Goal: Task Accomplishment & Management: Use online tool/utility

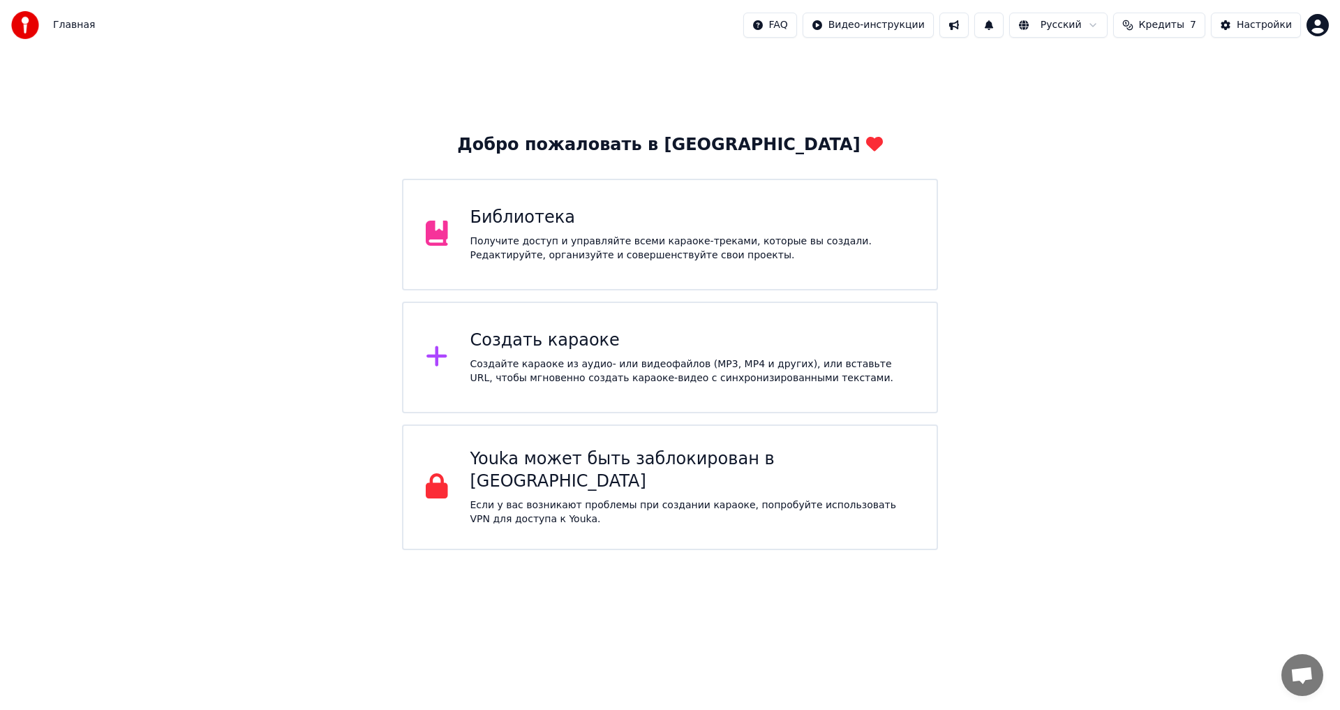
click at [441, 358] on icon at bounding box center [436, 356] width 20 height 20
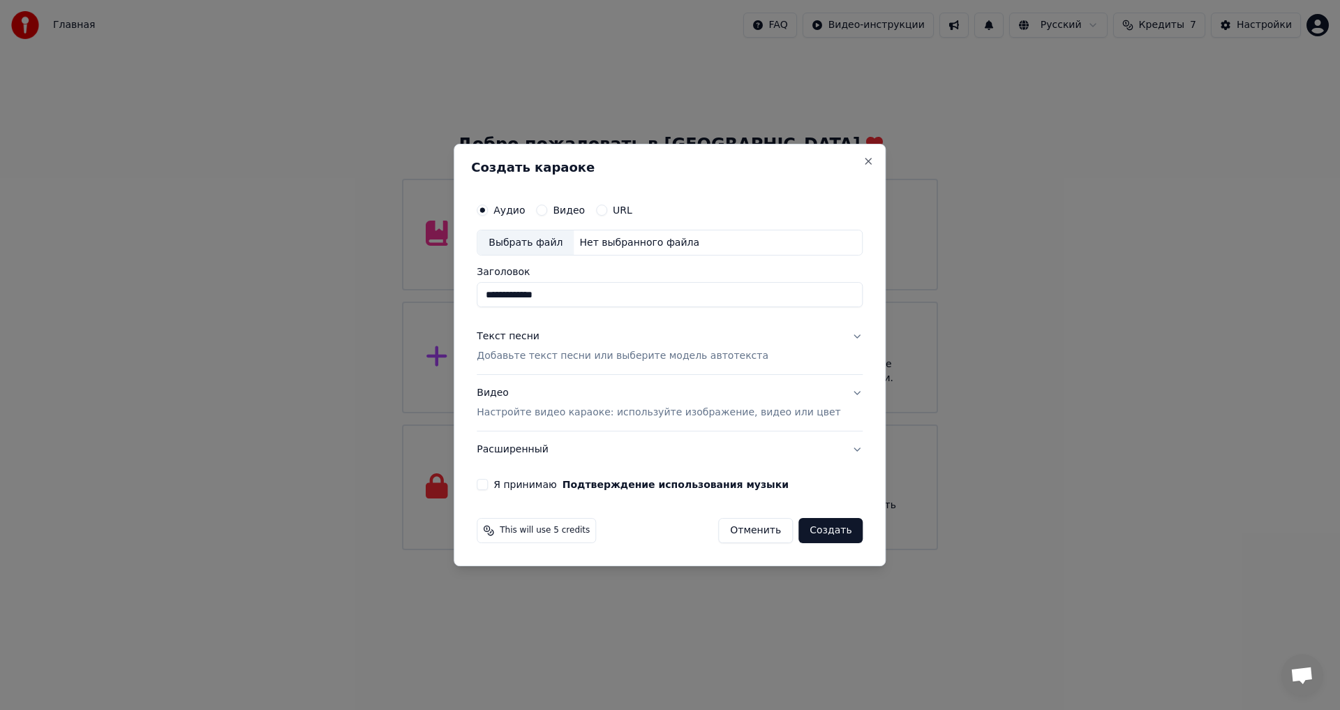
type input "**********"
click at [607, 211] on button "URL" at bounding box center [601, 209] width 11 height 11
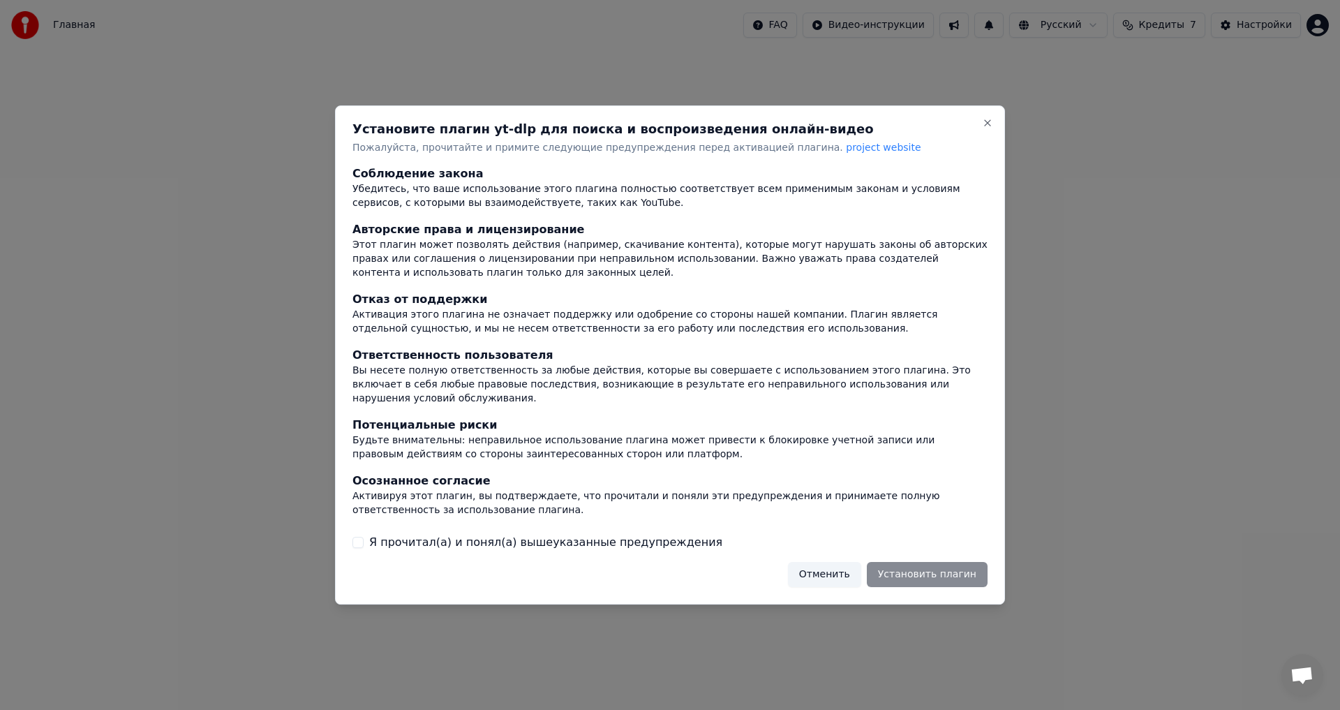
click at [836, 574] on button "Отменить" at bounding box center [824, 574] width 73 height 25
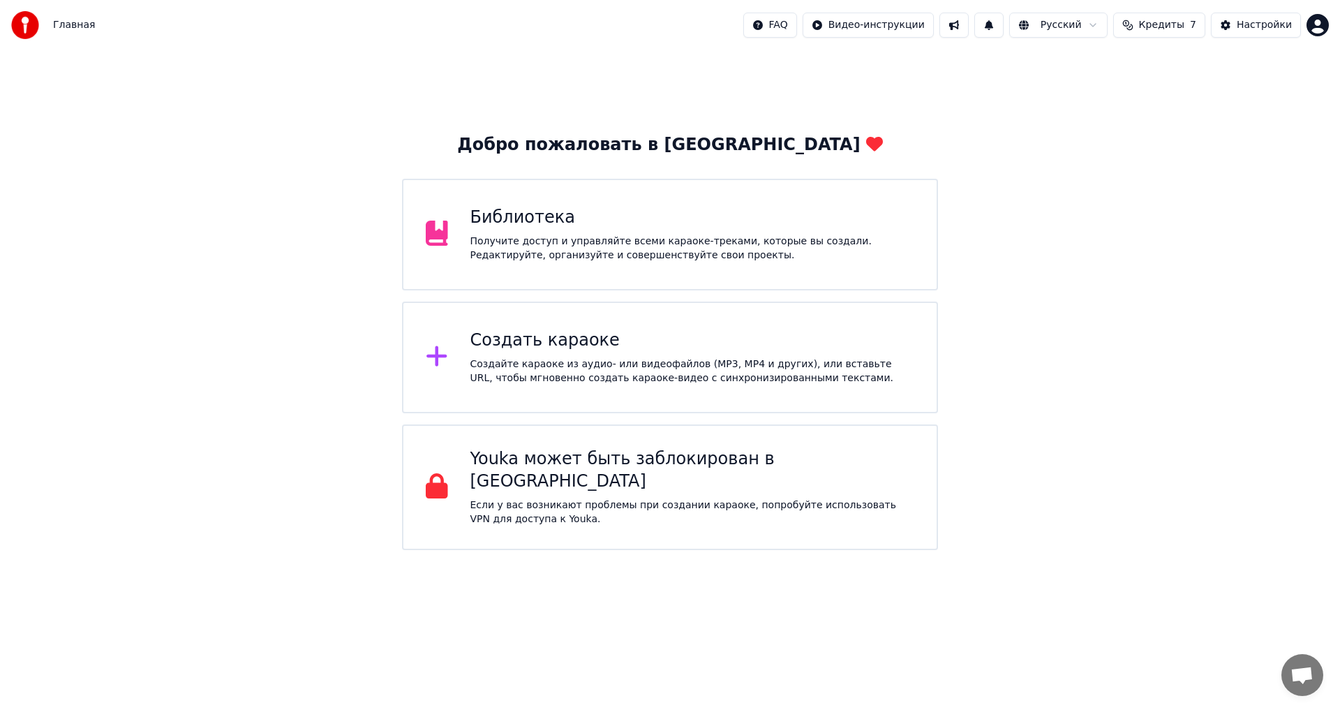
click at [435, 360] on icon at bounding box center [436, 356] width 20 height 20
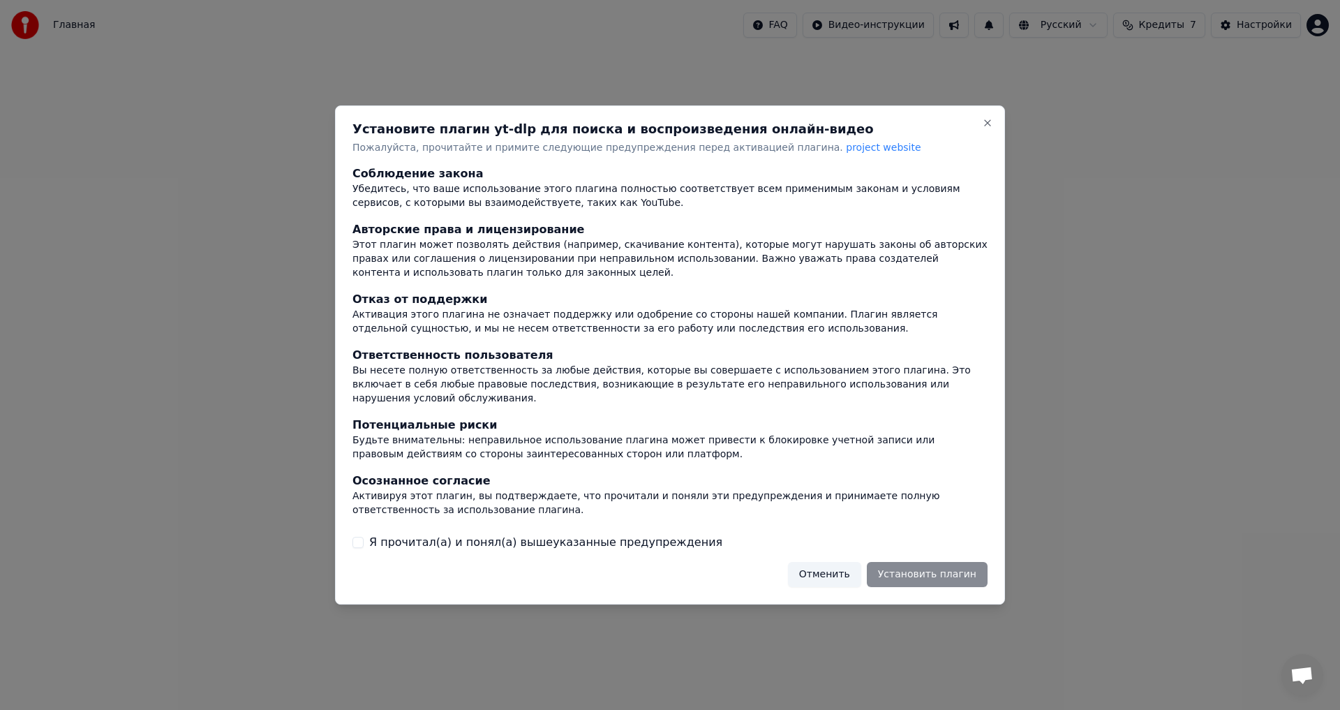
click at [839, 569] on button "Отменить" at bounding box center [824, 574] width 73 height 25
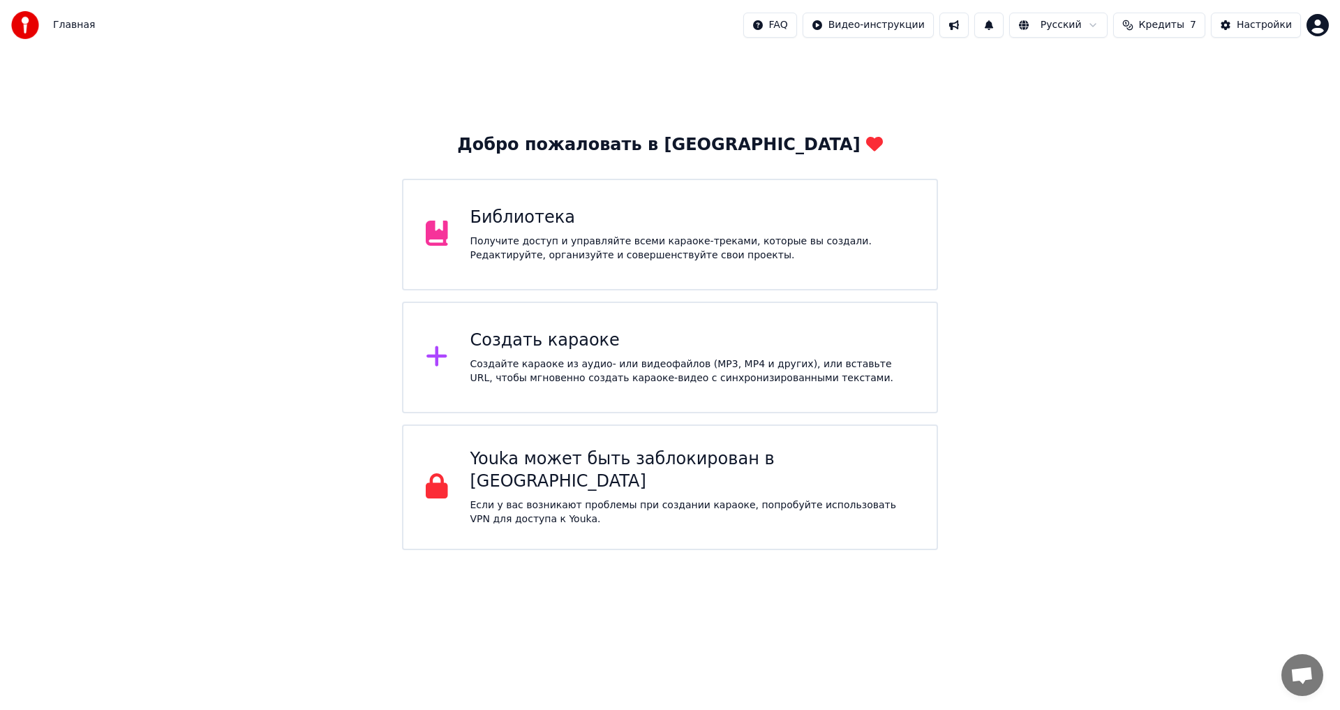
click at [454, 361] on div at bounding box center [442, 357] width 33 height 28
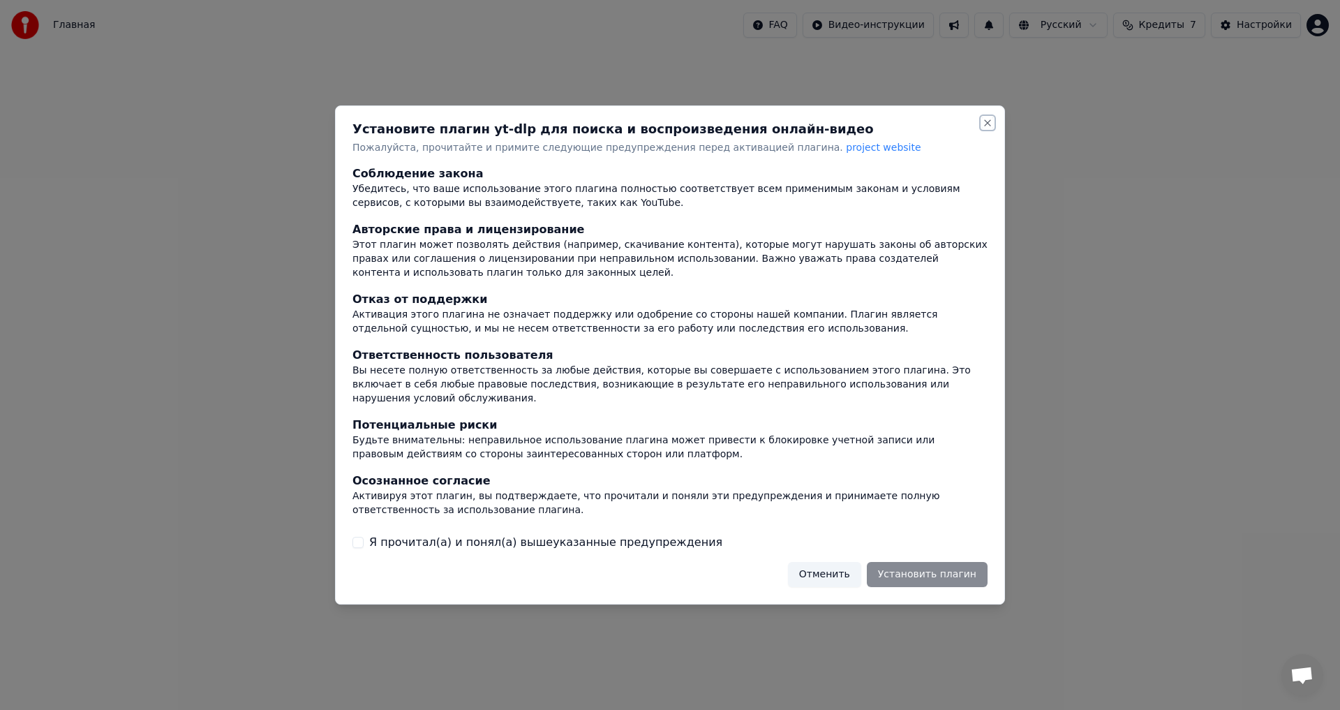
click at [989, 128] on button "Close" at bounding box center [987, 122] width 11 height 11
click at [915, 569] on div "Отменить Установить плагин" at bounding box center [888, 574] width 200 height 25
click at [361, 537] on button "Я прочитал(а) и понял(а) вышеуказанные предупреждения" at bounding box center [357, 542] width 11 height 11
click at [943, 567] on button "Установить плагин" at bounding box center [927, 574] width 121 height 25
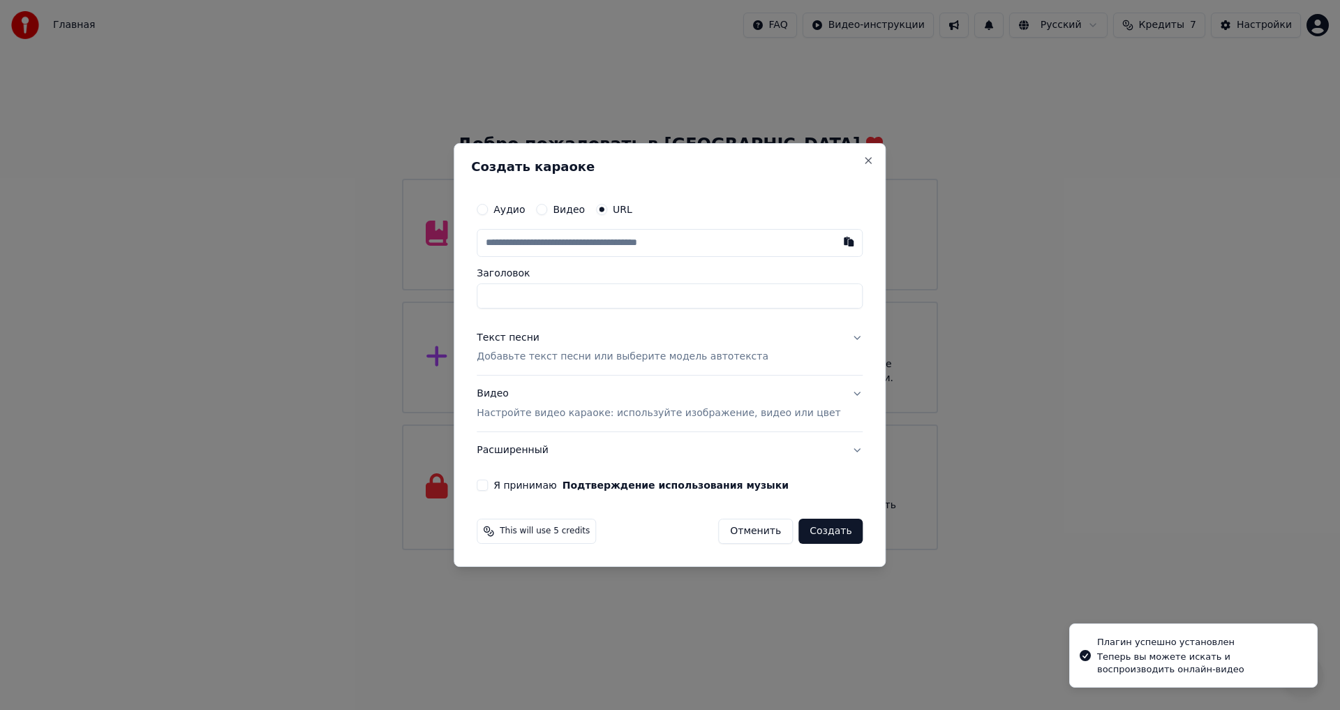
type input "**********"
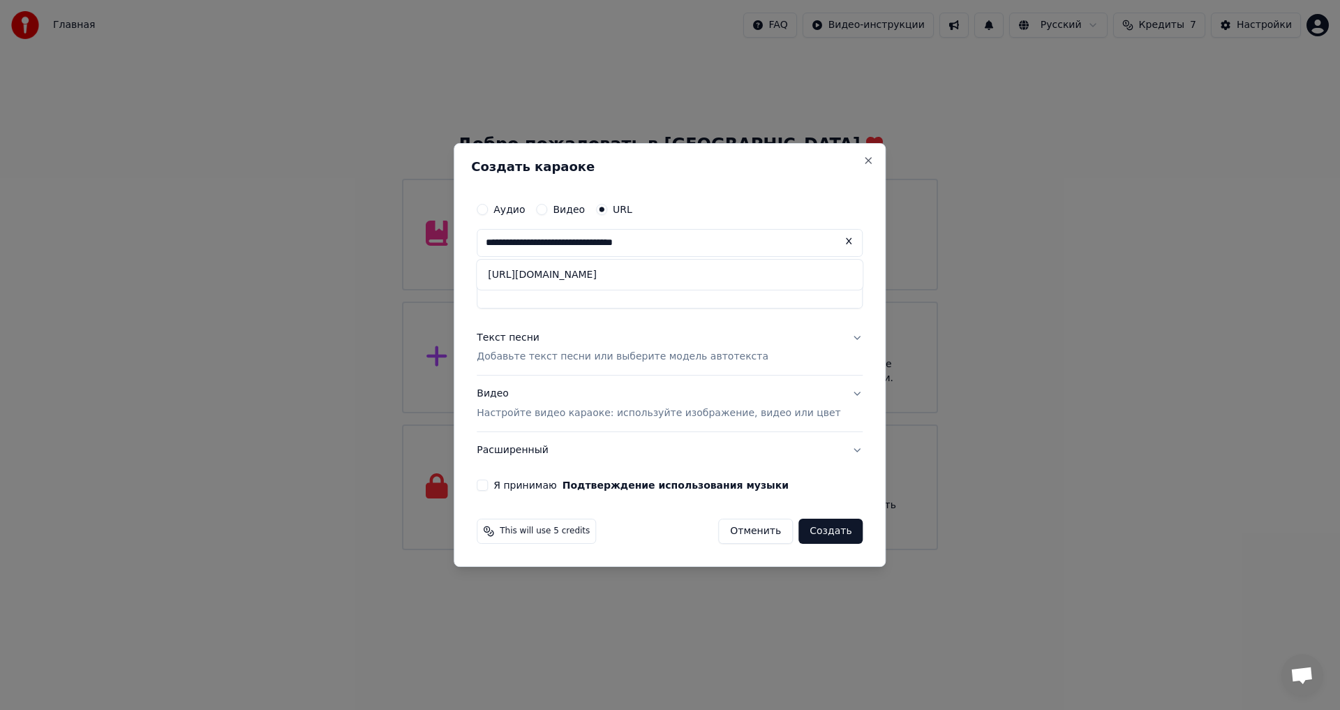
type input "**********"
click at [643, 302] on input "Заголовок" at bounding box center [670, 295] width 386 height 25
click at [726, 329] on button "Текст песни Добавьте текст песни или выберите модель автотекста" at bounding box center [670, 348] width 386 height 56
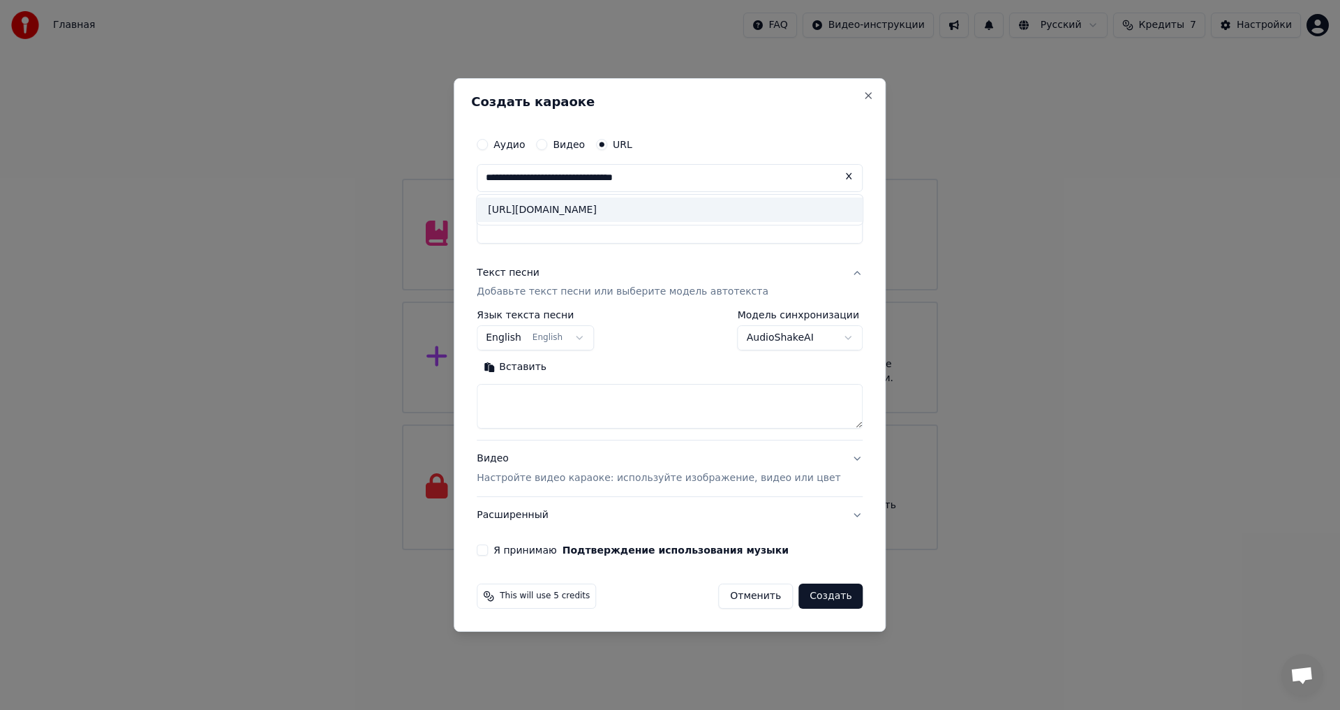
drag, startPoint x: 675, startPoint y: 207, endPoint x: 507, endPoint y: 201, distance: 168.2
click at [507, 201] on div "[URL][DOMAIN_NAME]" at bounding box center [670, 209] width 386 height 25
click at [606, 228] on input "Заголовок" at bounding box center [670, 230] width 386 height 25
type input "**********"
click at [587, 343] on body "Главная FAQ Видео-инструкции Русский Кредиты 7 Настройки Добро пожаловать в You…" at bounding box center [670, 275] width 1340 height 550
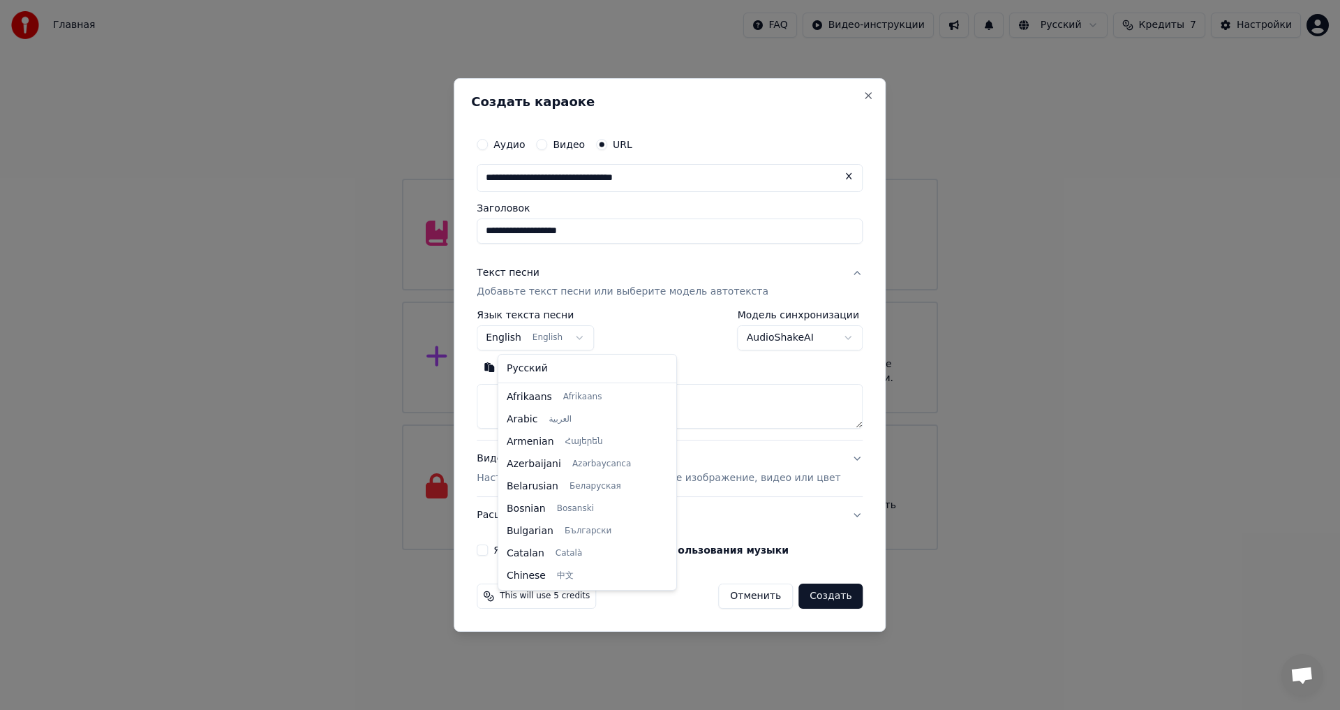
scroll to position [112, 0]
select select "**"
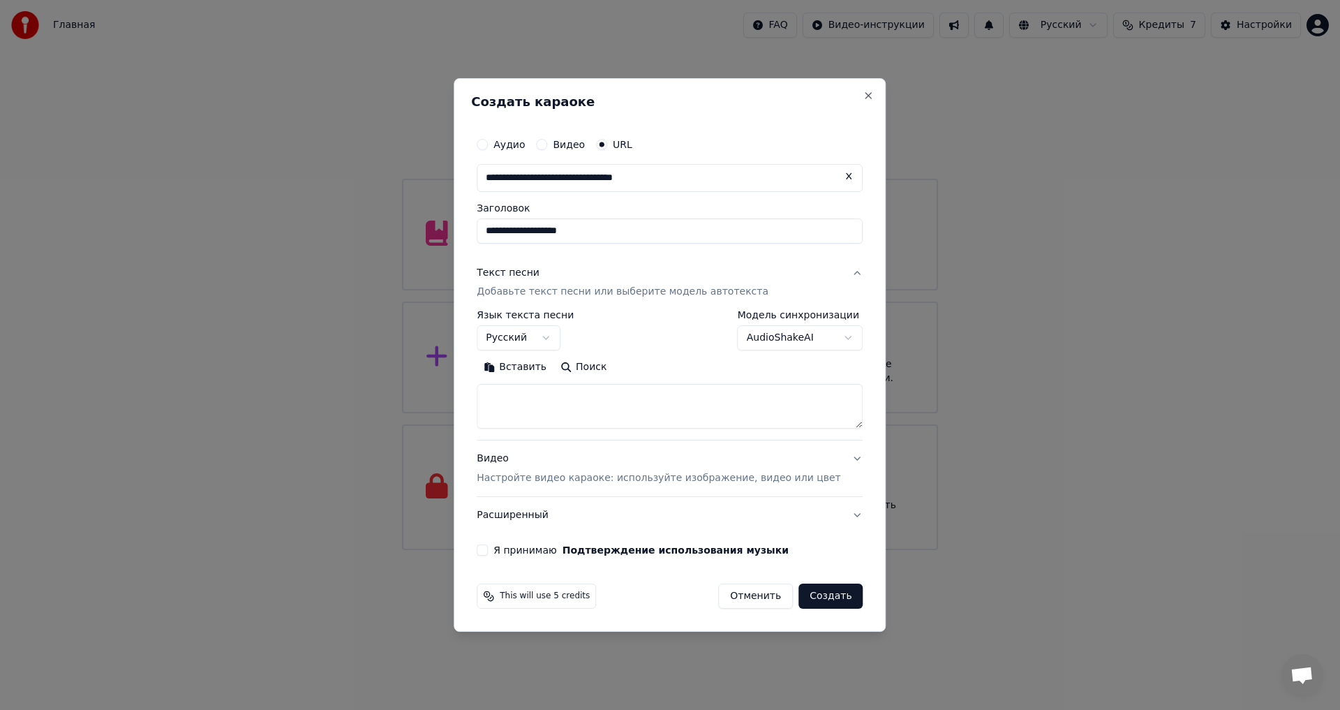
click at [516, 401] on textarea at bounding box center [670, 406] width 386 height 45
paste textarea "**********"
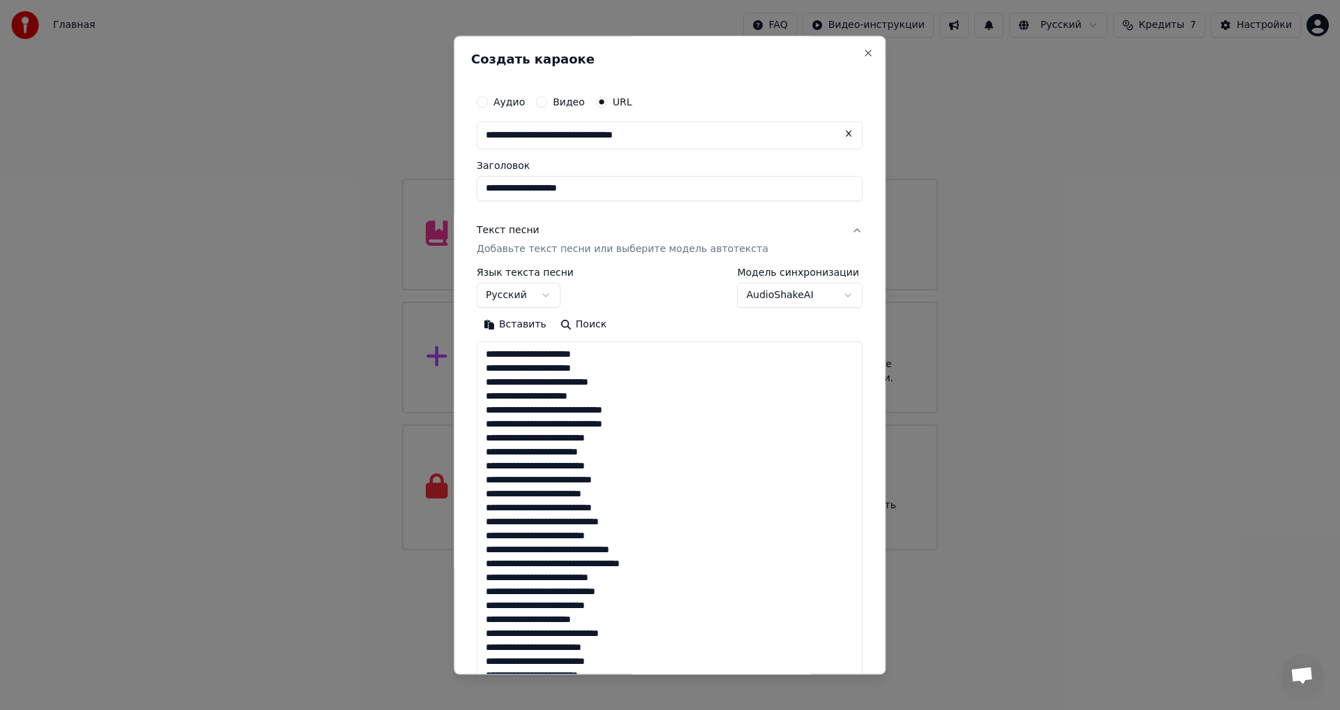
scroll to position [464, 0]
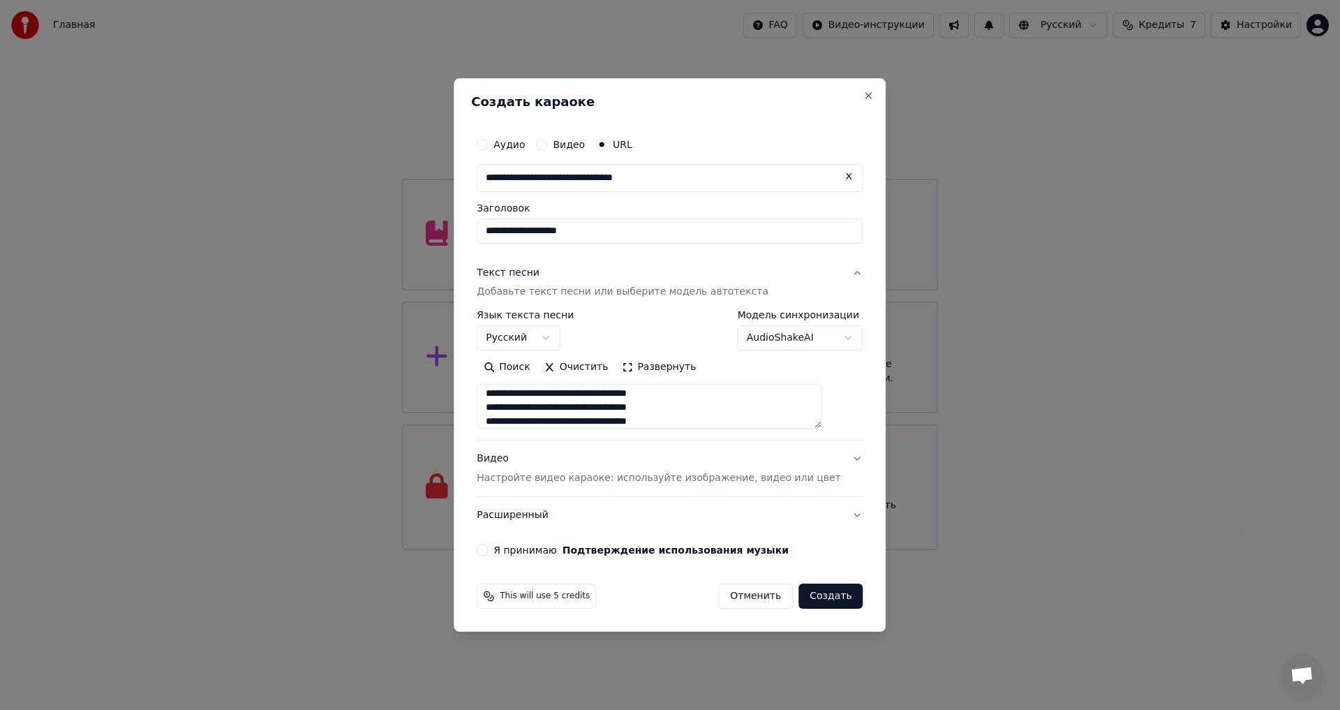
type textarea "**********"
click at [836, 459] on button "Видео Настройте видео караоке: используйте изображение, видео или цвет" at bounding box center [670, 469] width 386 height 56
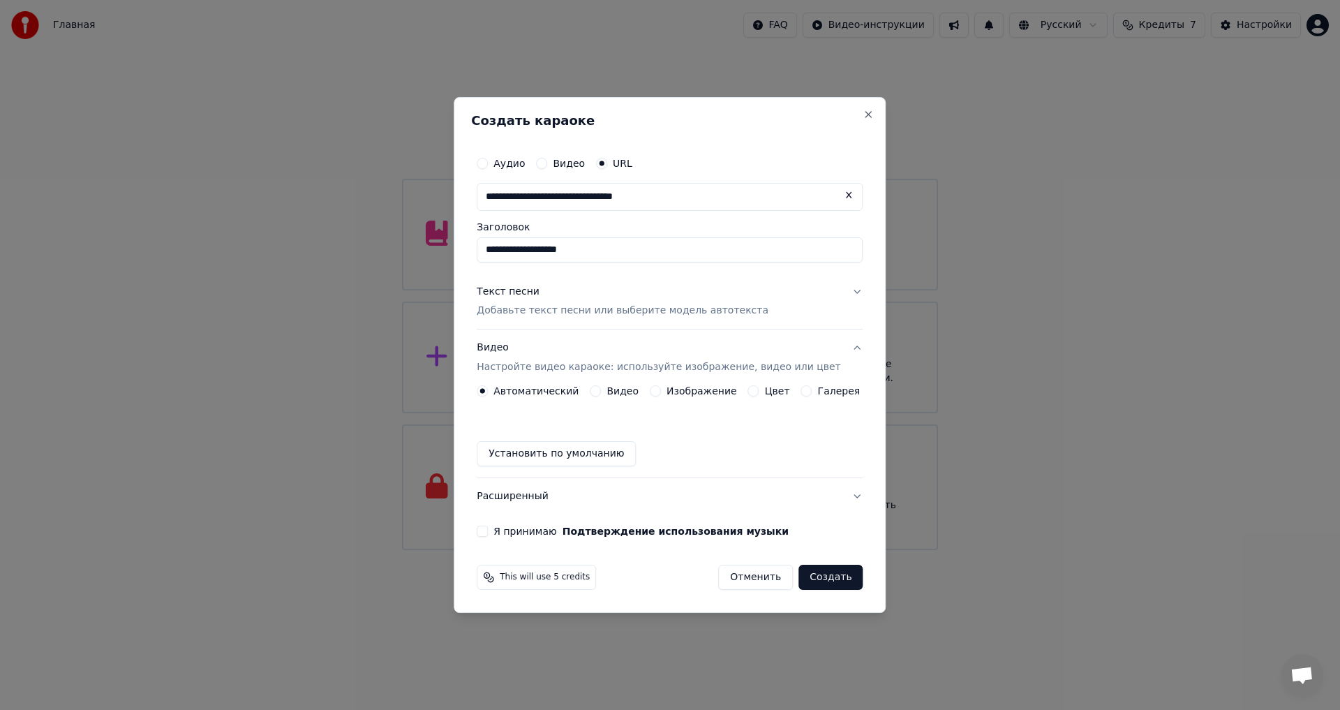
click at [830, 391] on label "Галерея" at bounding box center [839, 391] width 43 height 10
click at [812, 391] on button "Галерея" at bounding box center [806, 390] width 11 height 11
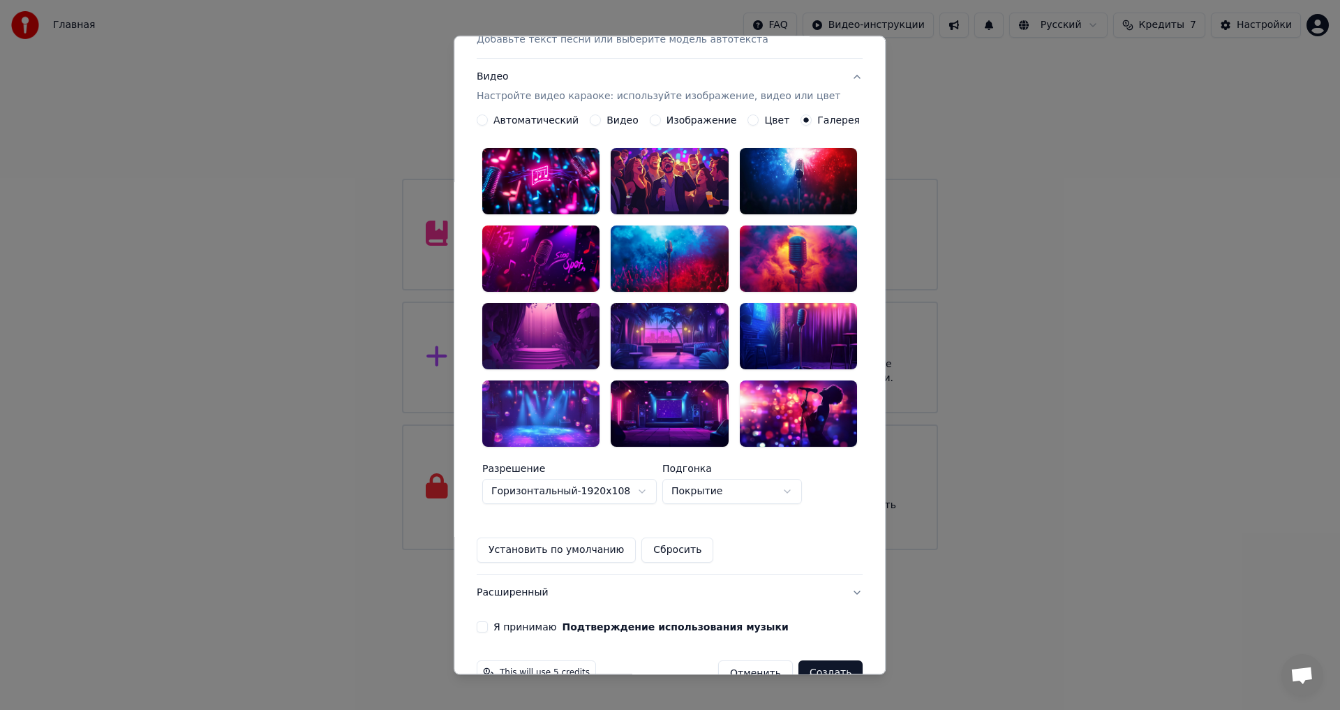
scroll to position [70, 0]
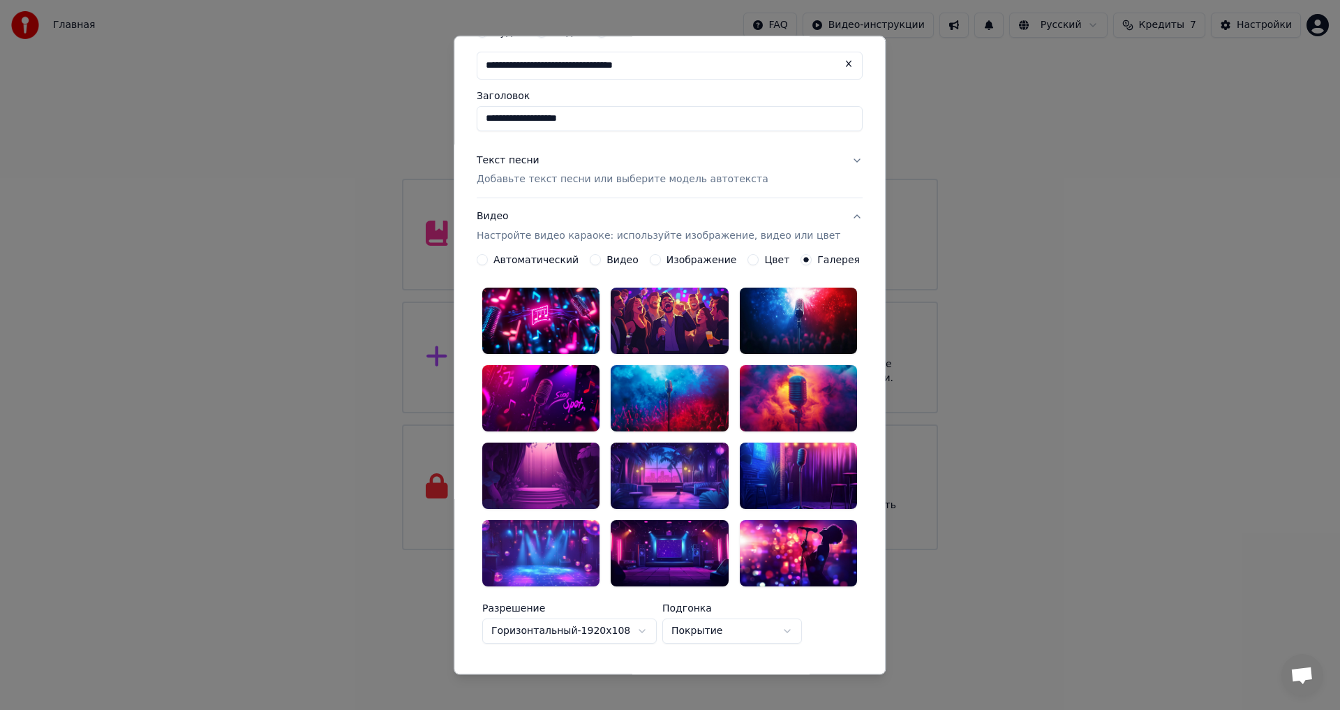
click at [771, 380] on div at bounding box center [798, 399] width 117 height 66
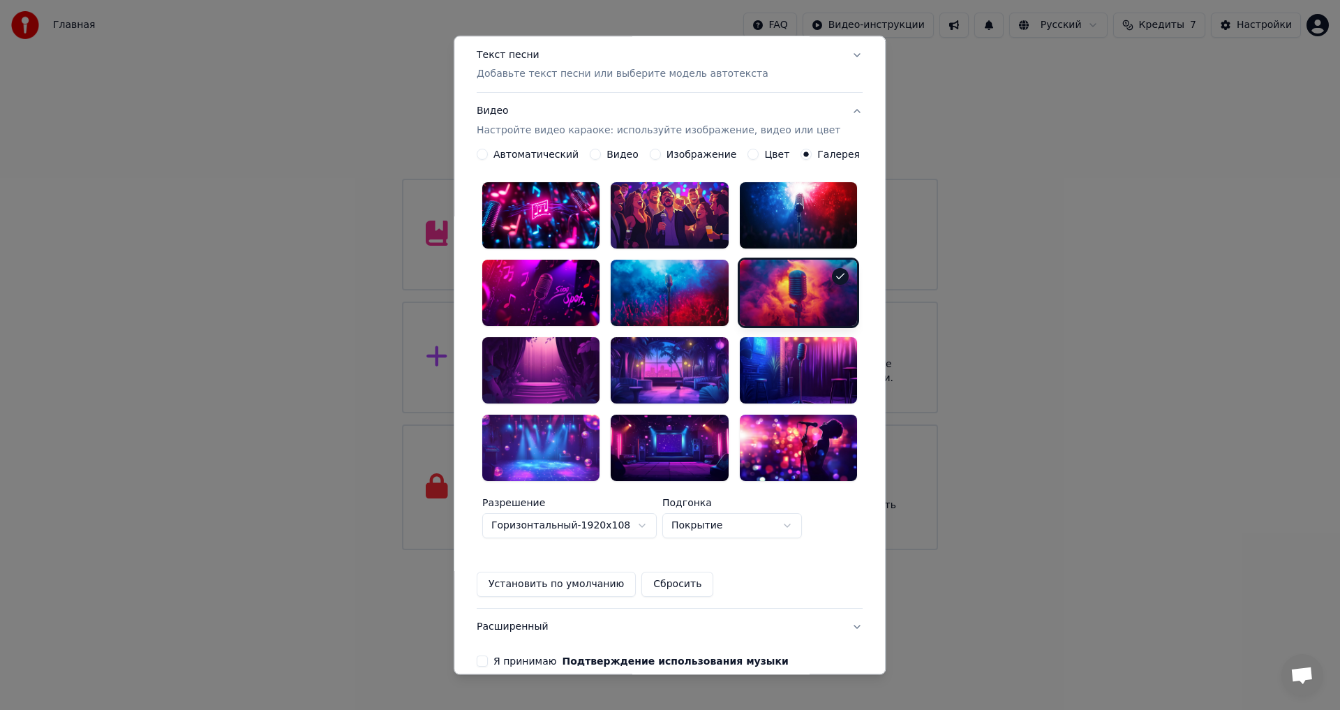
scroll to position [221, 0]
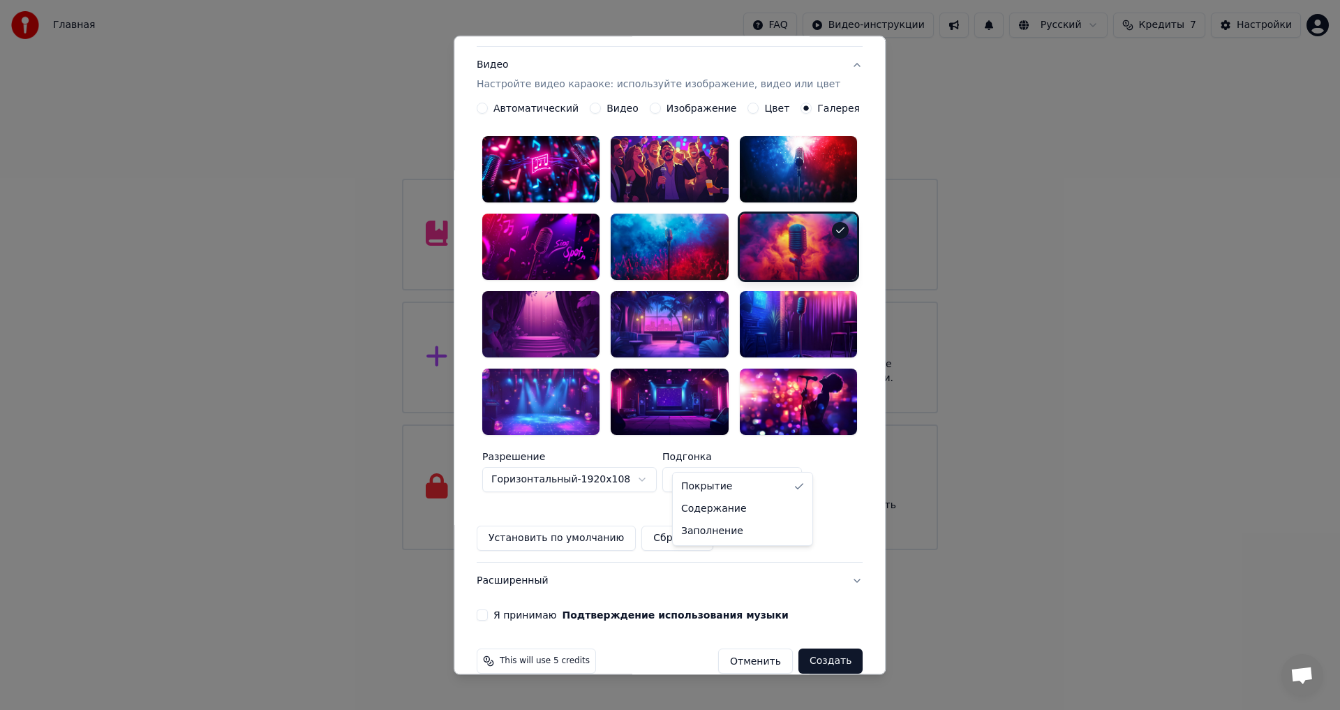
click at [800, 454] on body "Главная FAQ Видео-инструкции Русский Кредиты 7 Настройки Добро пожаловать в You…" at bounding box center [670, 275] width 1340 height 550
click at [800, 455] on body "Главная FAQ Видео-инструкции Русский Кредиты 7 Настройки Добро пожаловать в You…" at bounding box center [670, 275] width 1340 height 550
click at [832, 562] on button "Расширенный" at bounding box center [670, 580] width 386 height 36
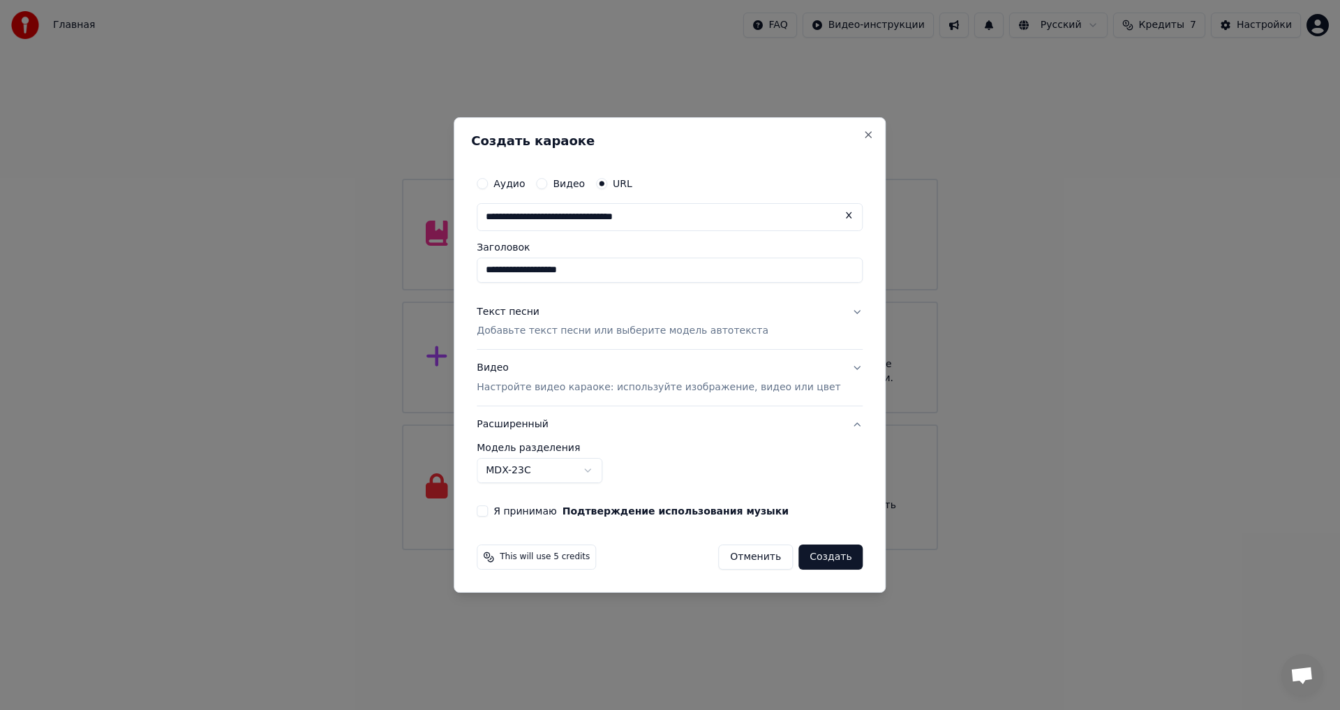
click at [836, 423] on button "Расширенный" at bounding box center [670, 424] width 386 height 36
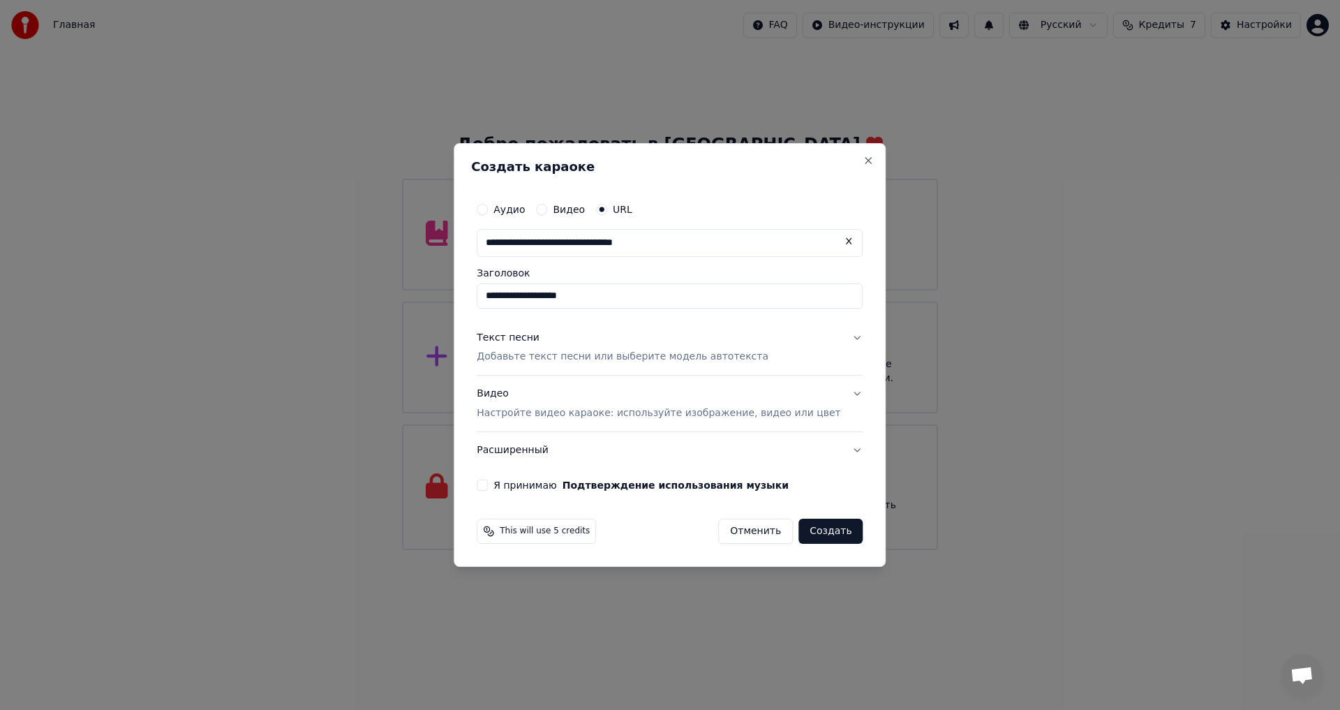
click at [488, 486] on button "Я принимаю Подтверждение использования музыки" at bounding box center [482, 484] width 11 height 11
click at [809, 535] on button "Создать" at bounding box center [830, 530] width 64 height 25
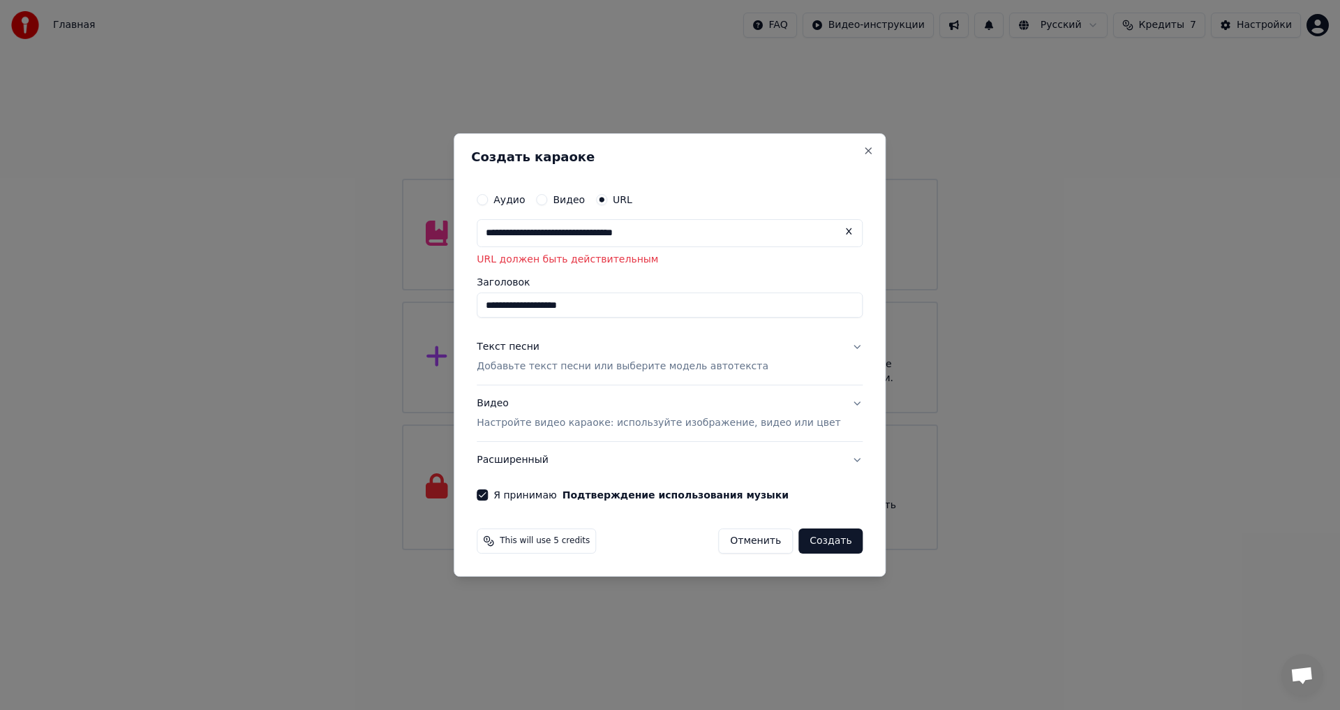
click at [835, 232] on button at bounding box center [849, 231] width 28 height 25
click at [488, 198] on button "Аудио" at bounding box center [482, 199] width 11 height 11
click at [537, 234] on div "Выбрать файл" at bounding box center [525, 232] width 96 height 25
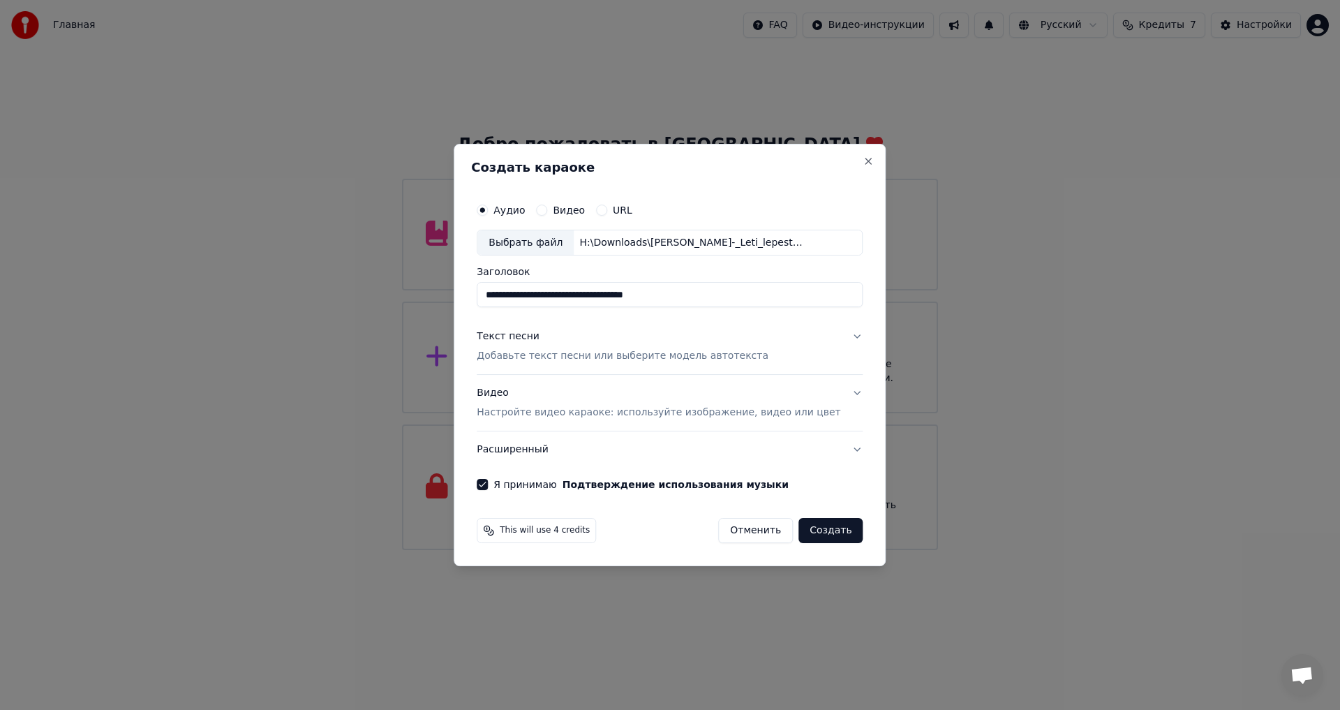
click at [702, 291] on input "**********" at bounding box center [670, 295] width 386 height 25
type input "**********"
click at [834, 336] on button "Текст песни Добавьте текст песни или выберите модель автотекста" at bounding box center [670, 347] width 386 height 56
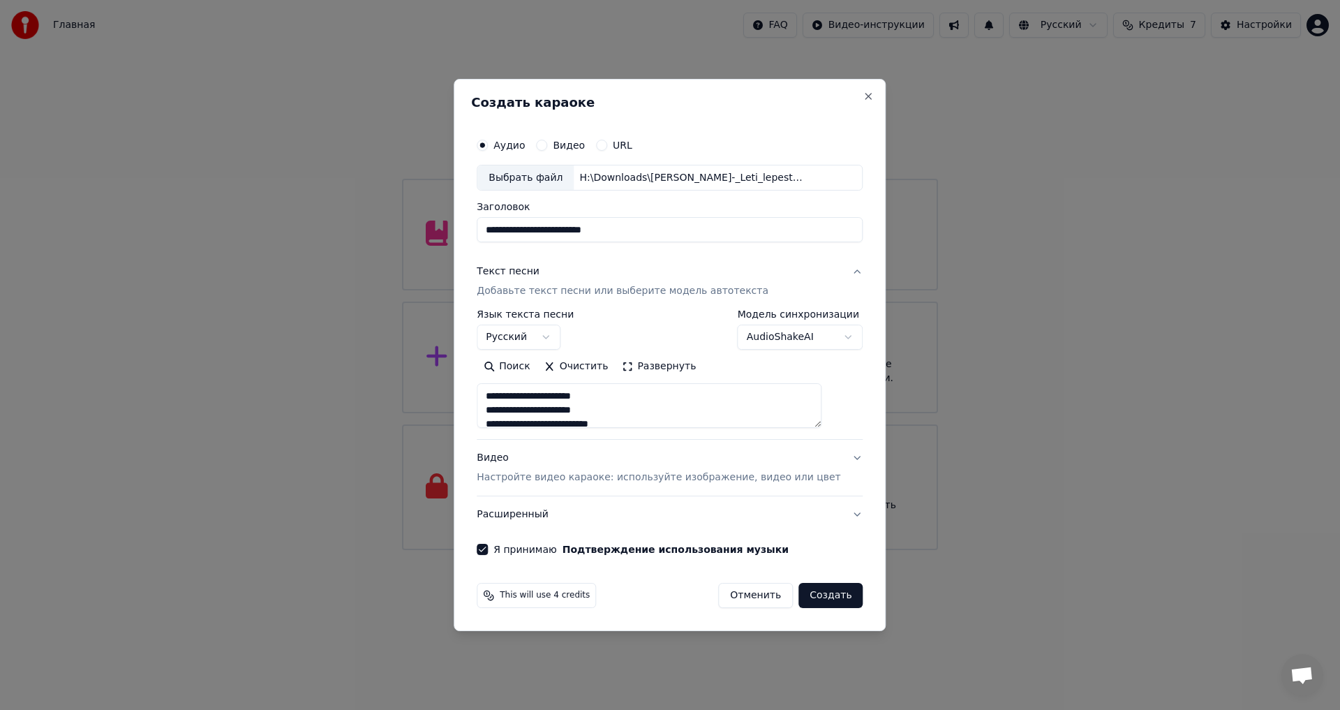
click at [836, 268] on button "Текст песни Добавьте текст песни или выберите модель автотекста" at bounding box center [670, 282] width 386 height 56
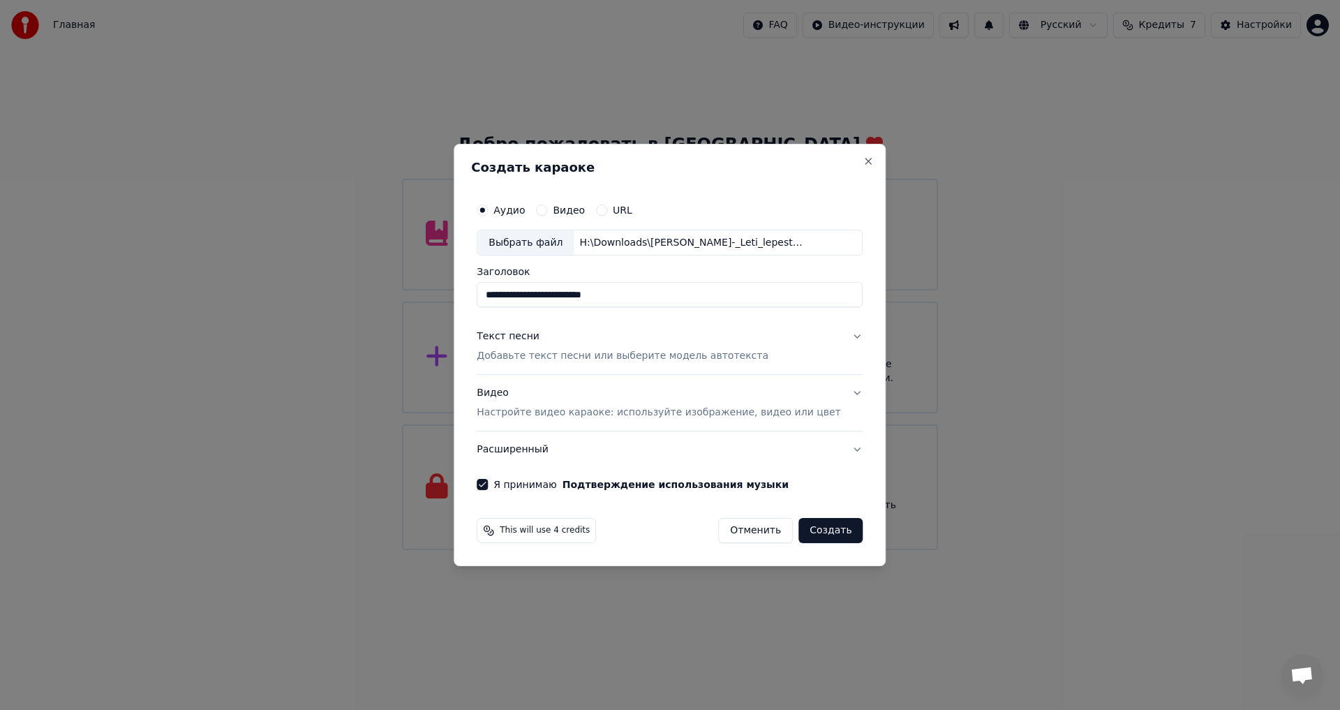
click at [816, 532] on button "Создать" at bounding box center [830, 530] width 64 height 25
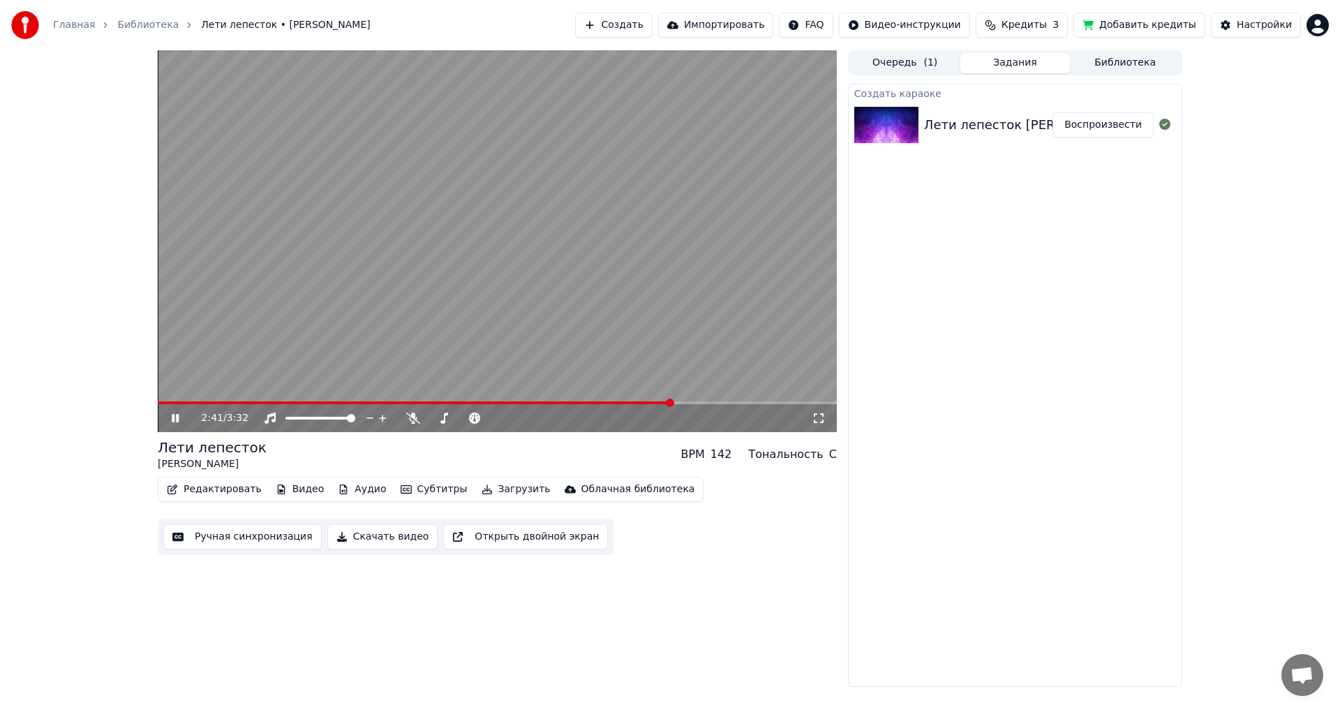
click at [174, 416] on icon at bounding box center [175, 418] width 7 height 8
click at [520, 419] on span at bounding box center [520, 418] width 8 height 8
click at [175, 414] on icon at bounding box center [185, 417] width 33 height 11
click at [516, 416] on span at bounding box center [516, 418] width 8 height 8
click at [164, 403] on span at bounding box center [161, 402] width 6 height 3
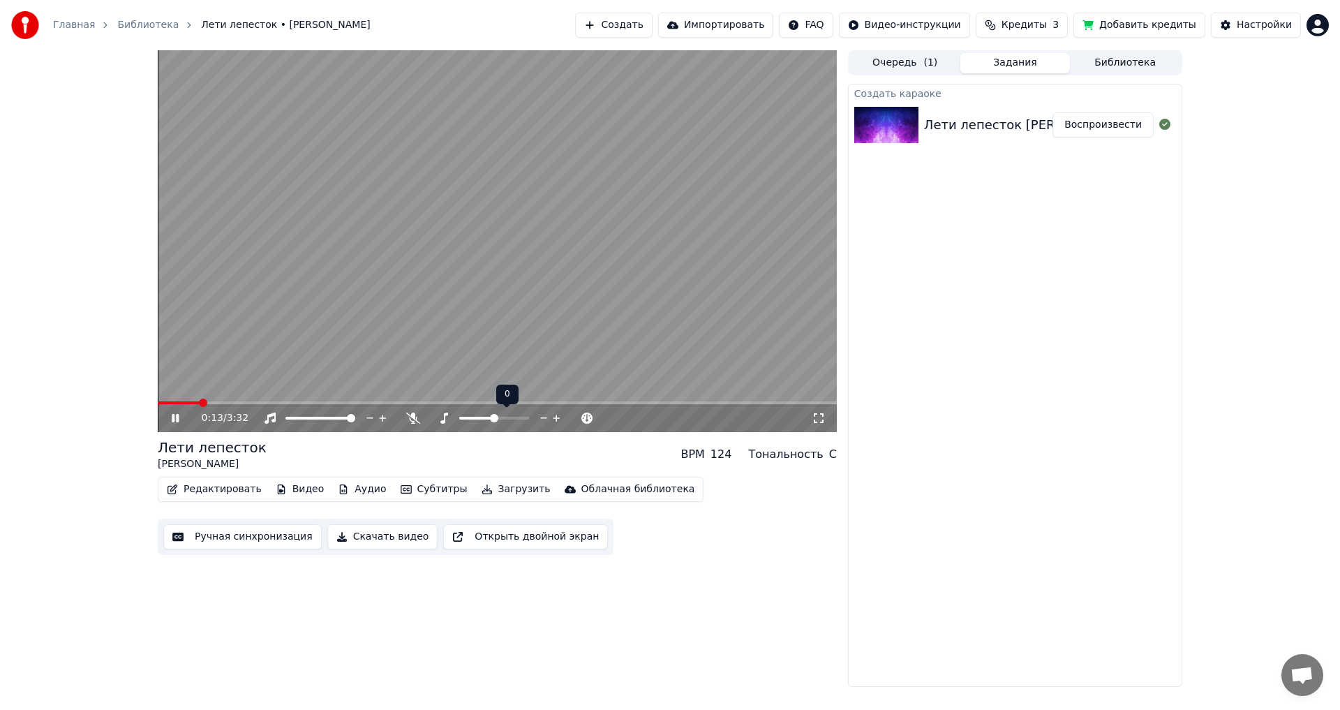
click at [493, 419] on span at bounding box center [494, 418] width 8 height 8
click at [384, 230] on video at bounding box center [497, 241] width 679 height 382
click at [518, 417] on span at bounding box center [518, 418] width 8 height 8
click at [163, 398] on video at bounding box center [497, 241] width 679 height 382
click at [781, 458] on div "Тональность" at bounding box center [785, 454] width 75 height 17
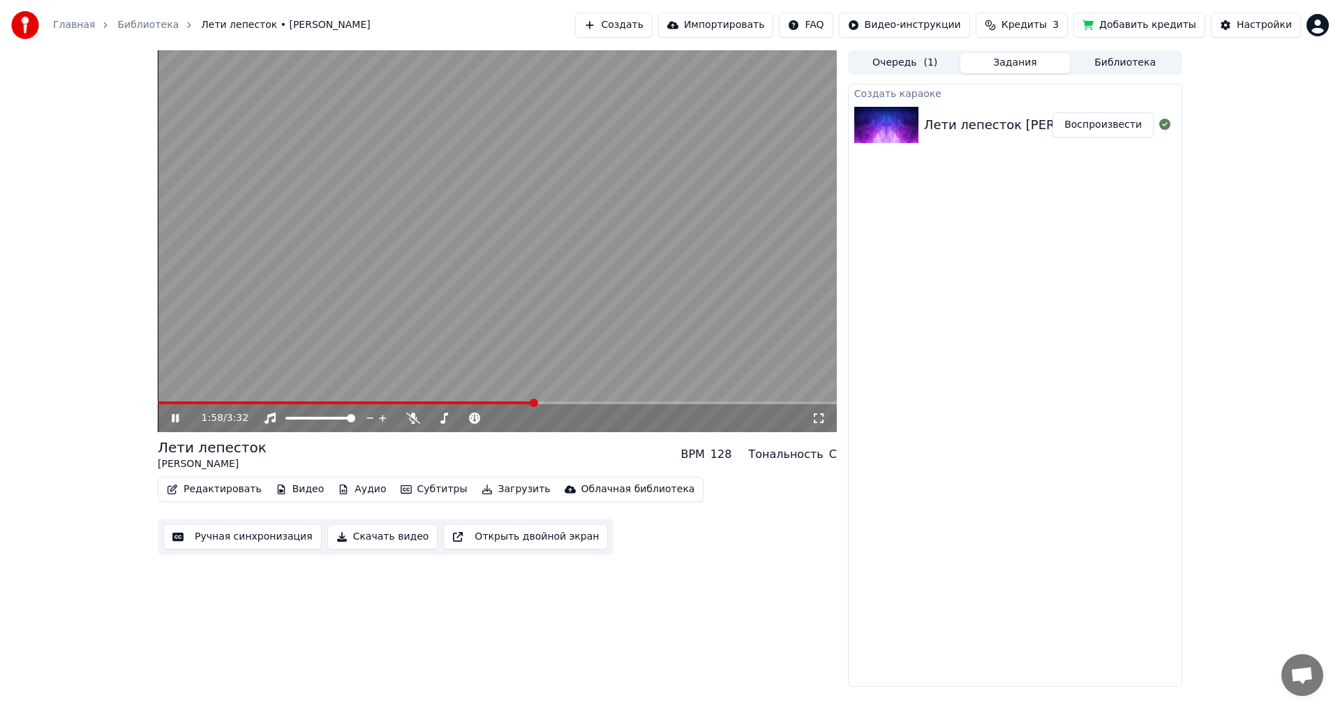
click at [726, 454] on div "128" at bounding box center [721, 454] width 22 height 17
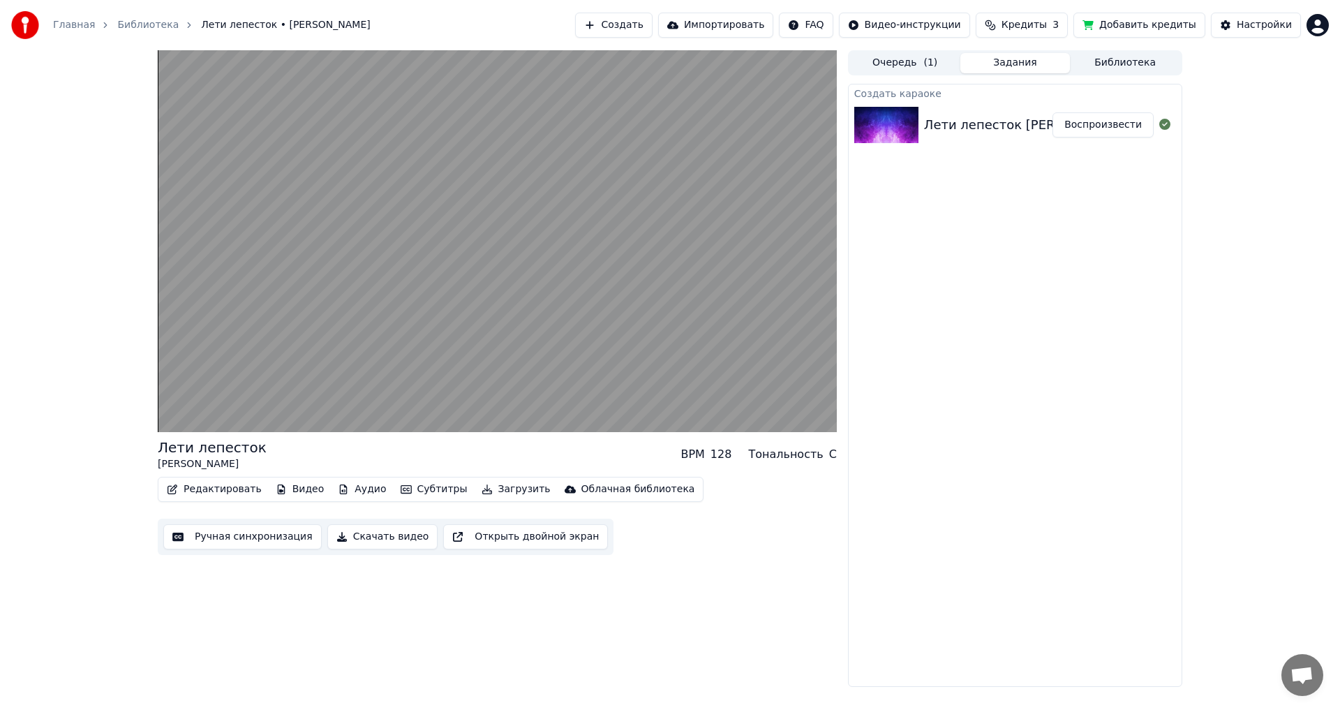
click at [726, 454] on div "128" at bounding box center [721, 454] width 22 height 17
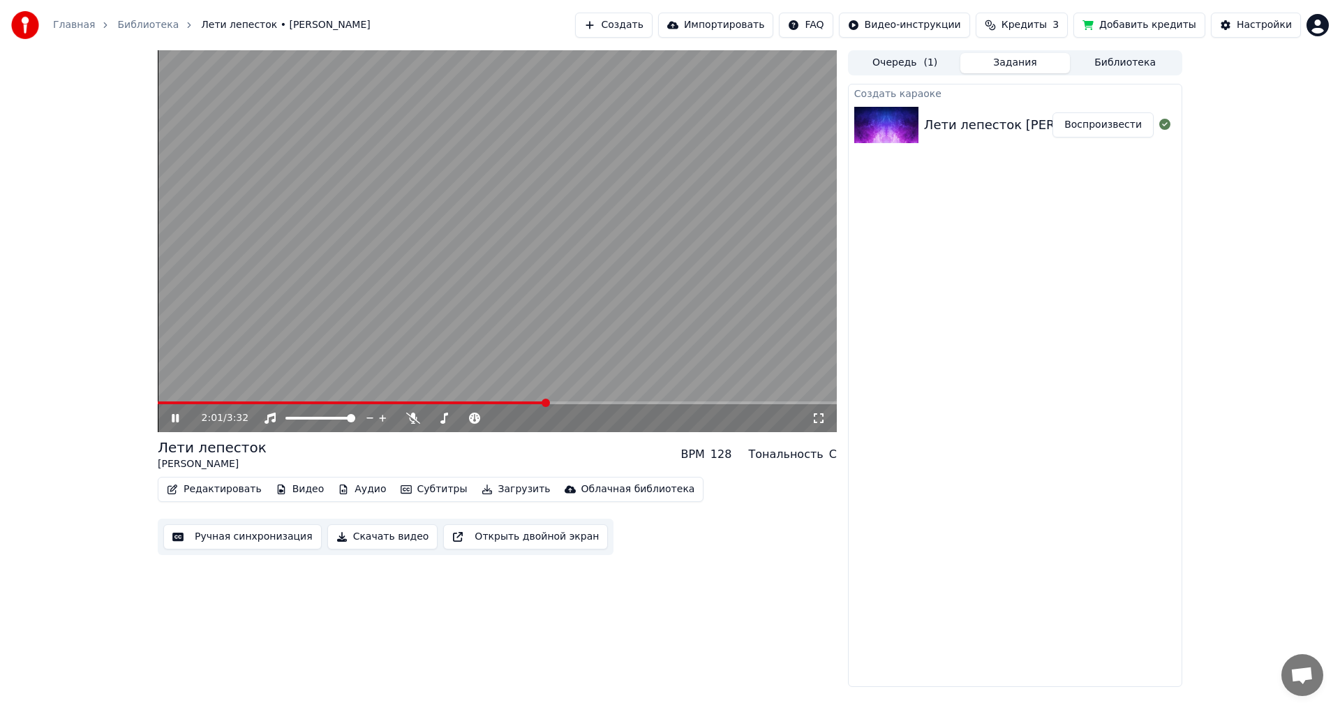
click at [177, 418] on icon at bounding box center [175, 418] width 7 height 8
click at [491, 417] on span at bounding box center [488, 418] width 8 height 8
click at [174, 412] on icon at bounding box center [185, 417] width 33 height 11
click at [523, 414] on icon at bounding box center [525, 418] width 13 height 14
click at [484, 416] on span at bounding box center [483, 418] width 8 height 8
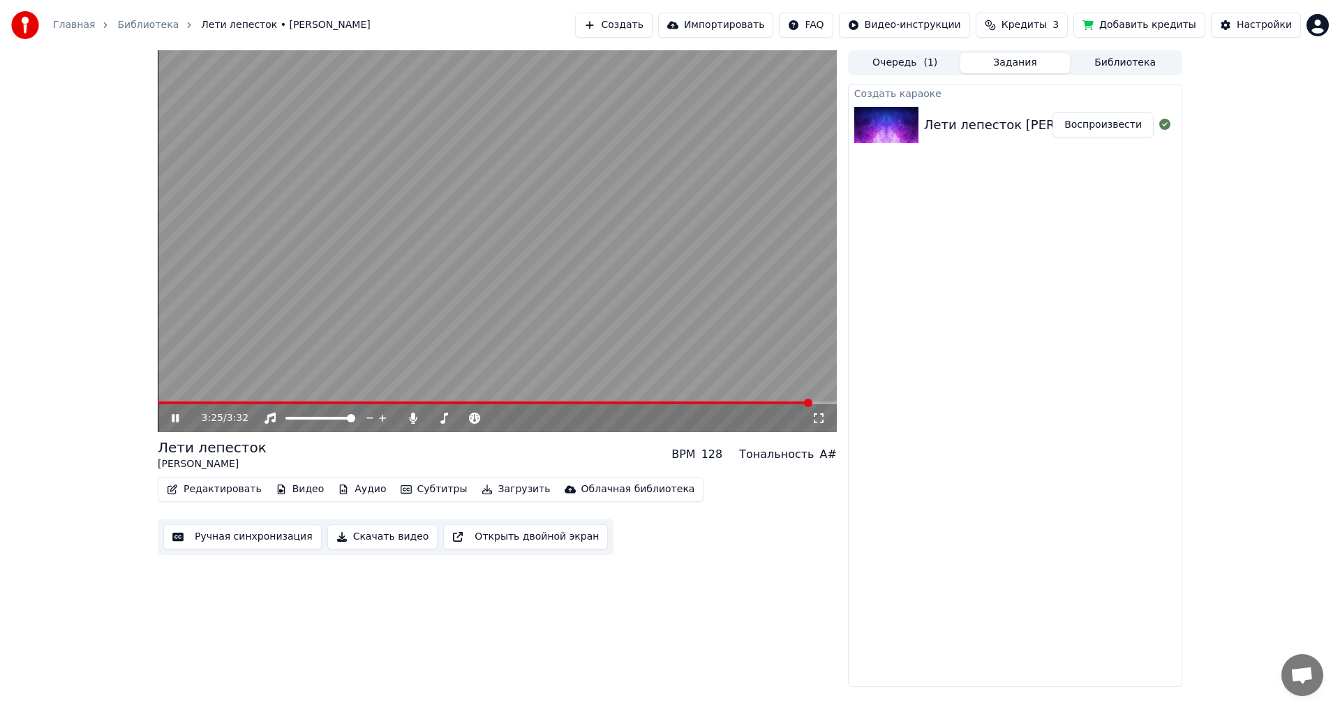
click at [160, 403] on span at bounding box center [485, 402] width 654 height 3
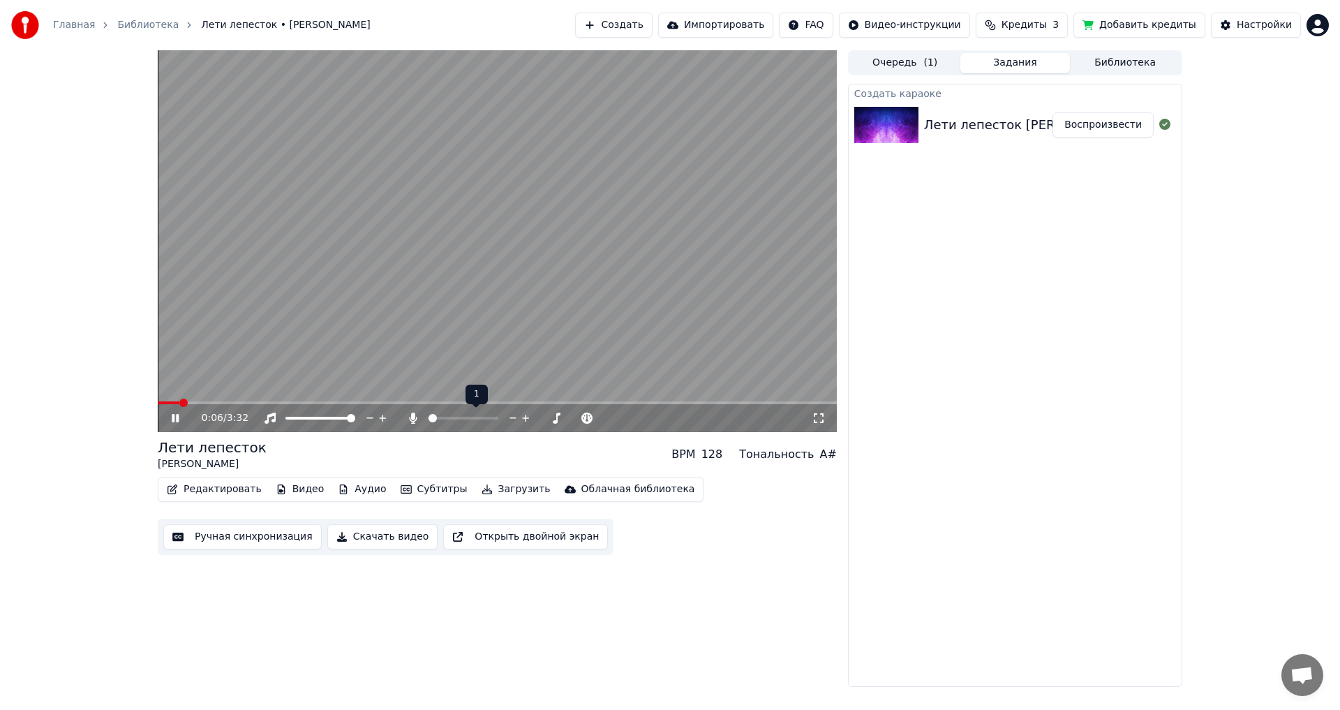
click at [521, 415] on icon at bounding box center [525, 418] width 13 height 14
click at [516, 415] on icon at bounding box center [513, 418] width 13 height 14
click at [557, 417] on icon at bounding box center [556, 417] width 7 height 7
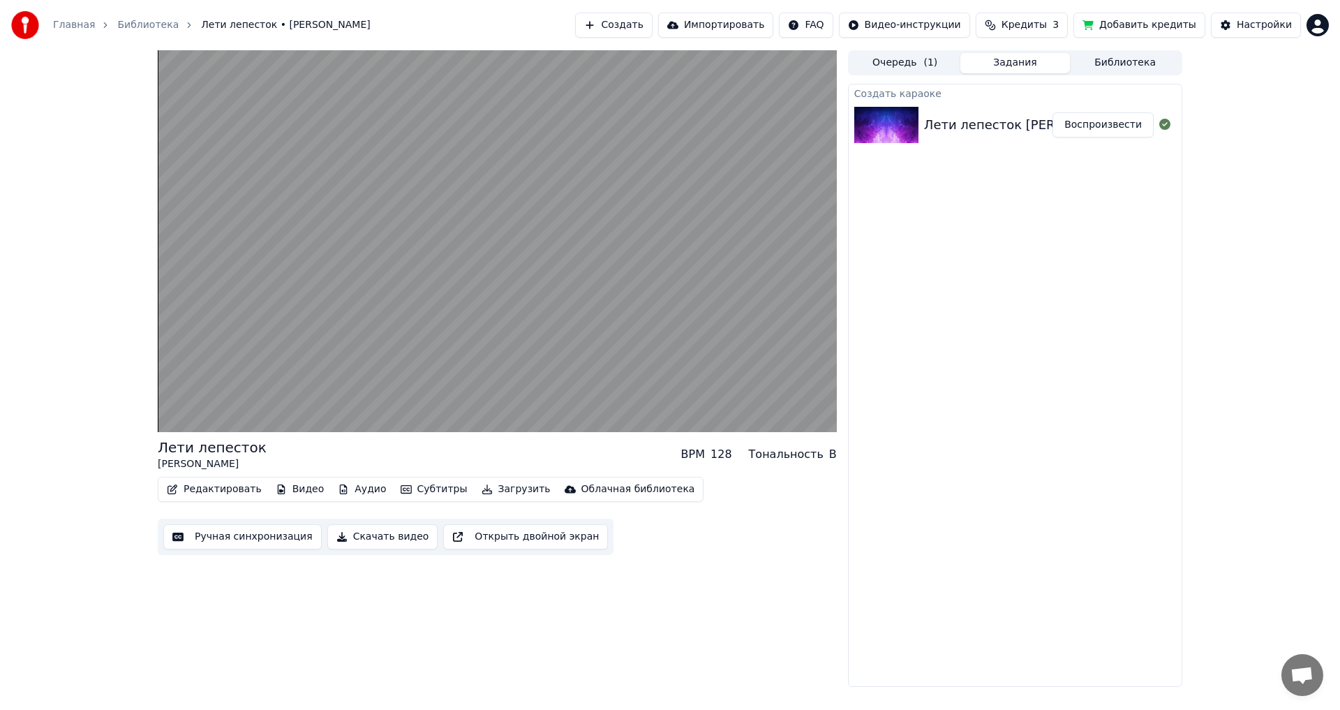
click at [240, 541] on button "Ручная синхронизация" at bounding box center [242, 536] width 158 height 25
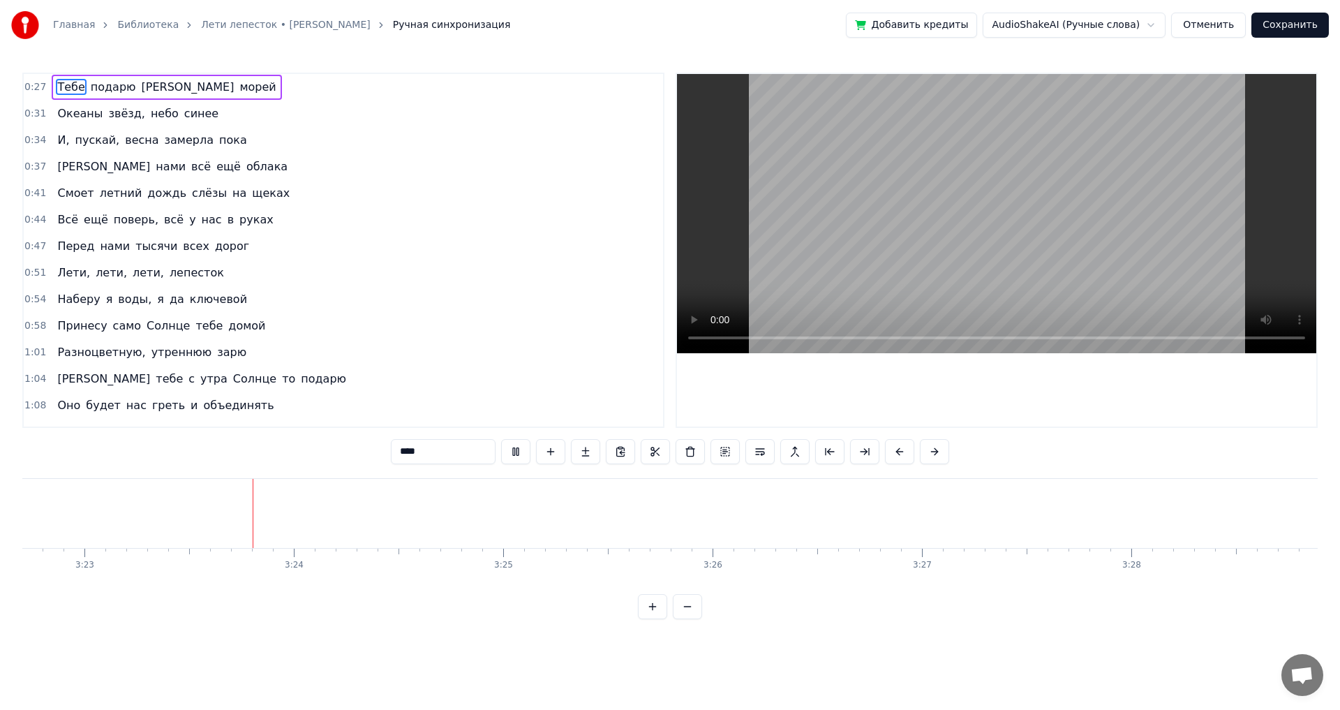
scroll to position [0, 42463]
click at [1292, 21] on button "Сохранить" at bounding box center [1289, 25] width 77 height 25
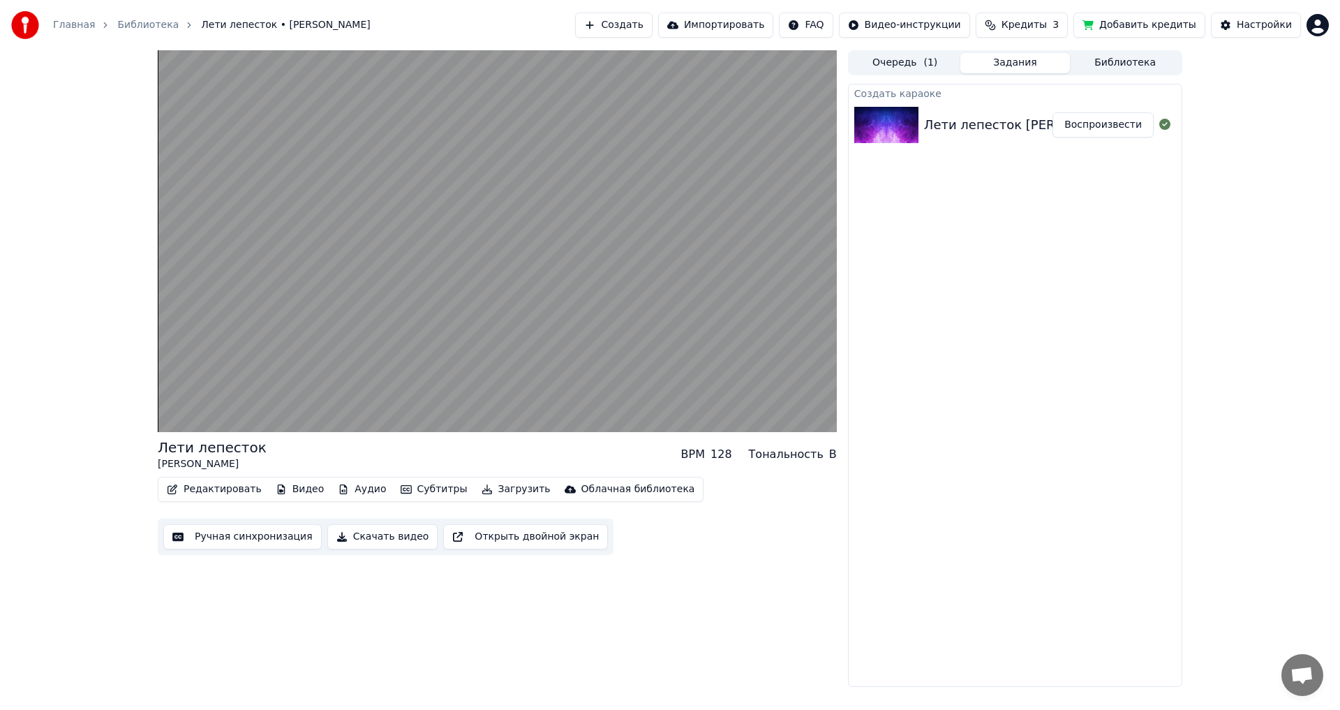
click at [1008, 121] on div "Лети лепесток [PERSON_NAME]" at bounding box center [1027, 125] width 206 height 20
click at [1128, 124] on button "Воспроизвести" at bounding box center [1102, 124] width 101 height 25
click at [371, 539] on button "Скачать видео" at bounding box center [382, 536] width 111 height 25
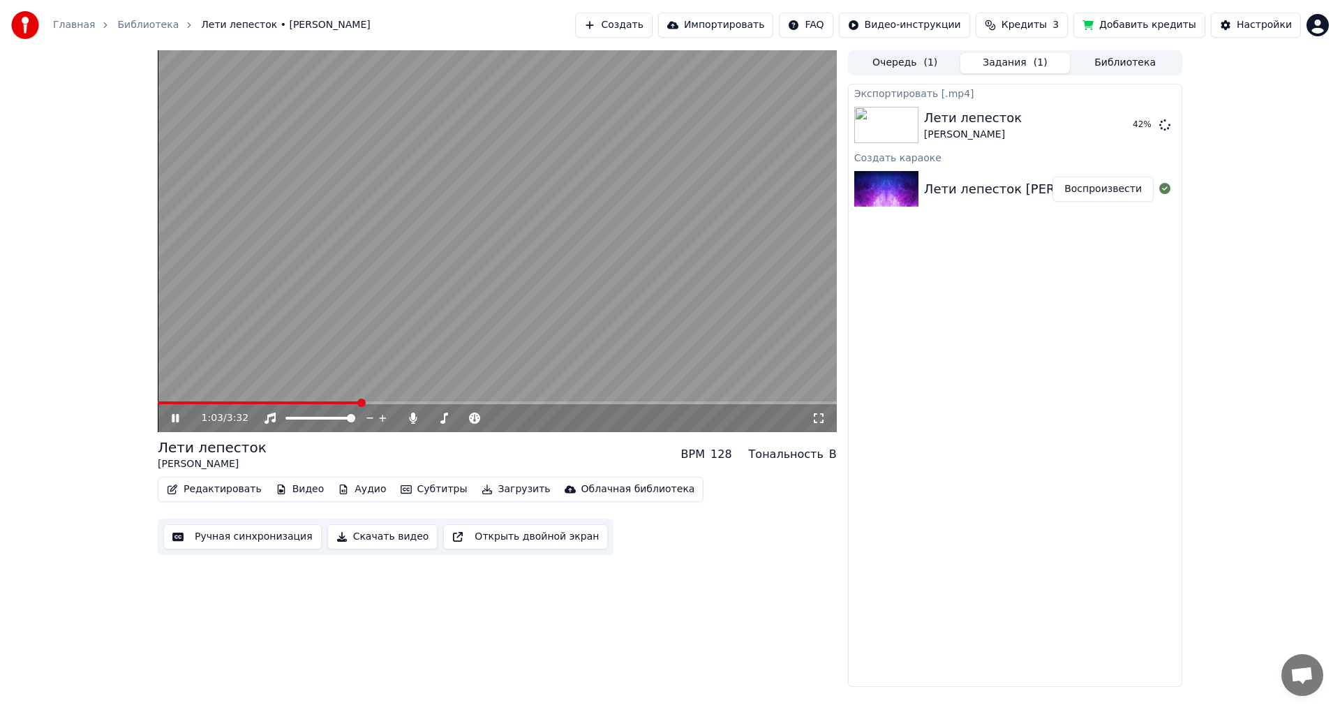
click at [174, 417] on icon at bounding box center [175, 418] width 7 height 8
click at [1168, 121] on icon at bounding box center [1164, 124] width 11 height 11
click at [494, 415] on span at bounding box center [494, 418] width 8 height 8
click at [525, 417] on span at bounding box center [525, 418] width 8 height 8
click at [176, 417] on icon at bounding box center [175, 418] width 8 height 10
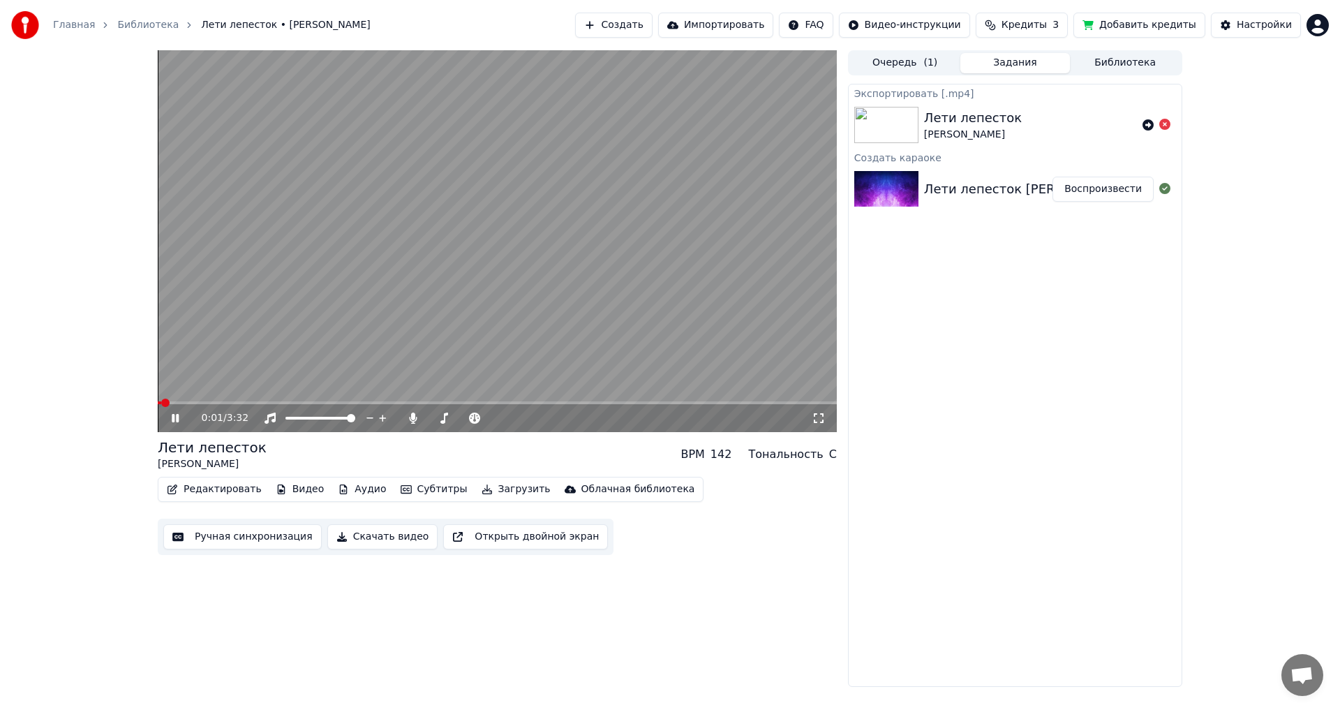
click at [160, 403] on span at bounding box center [159, 402] width 3 height 3
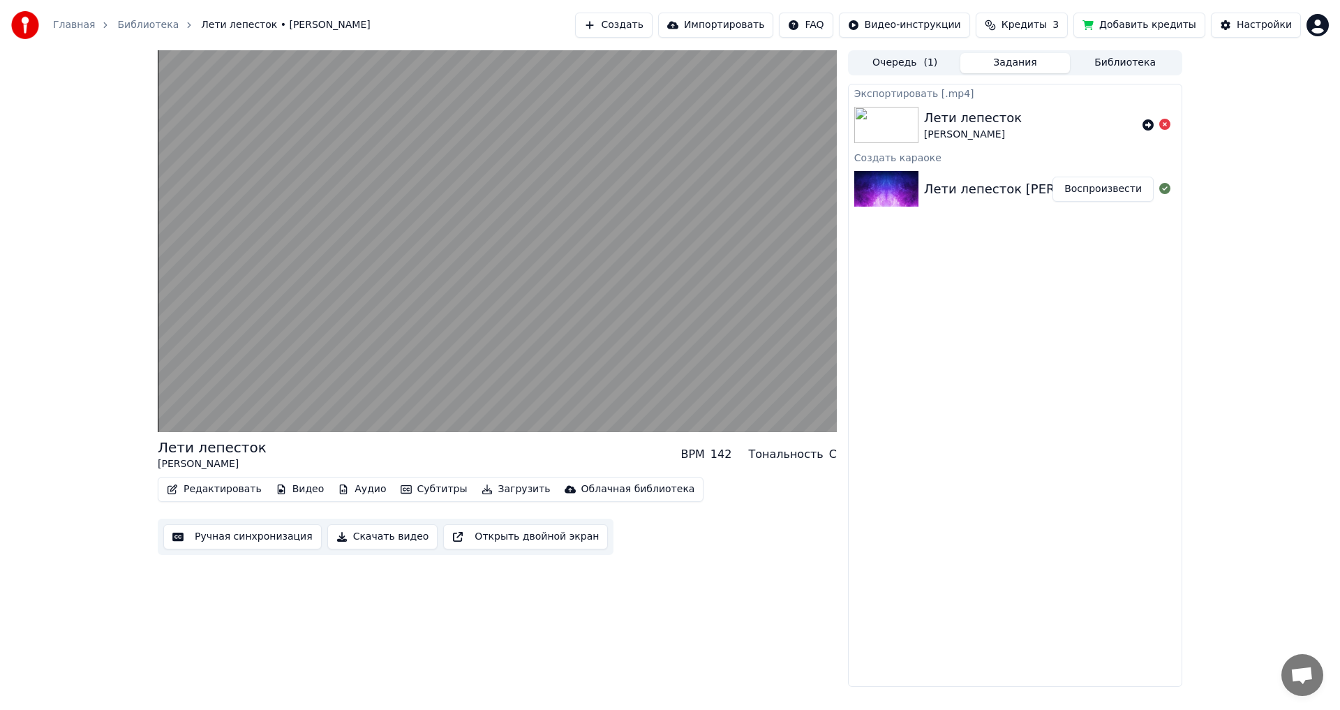
click at [1165, 126] on icon at bounding box center [1164, 124] width 11 height 11
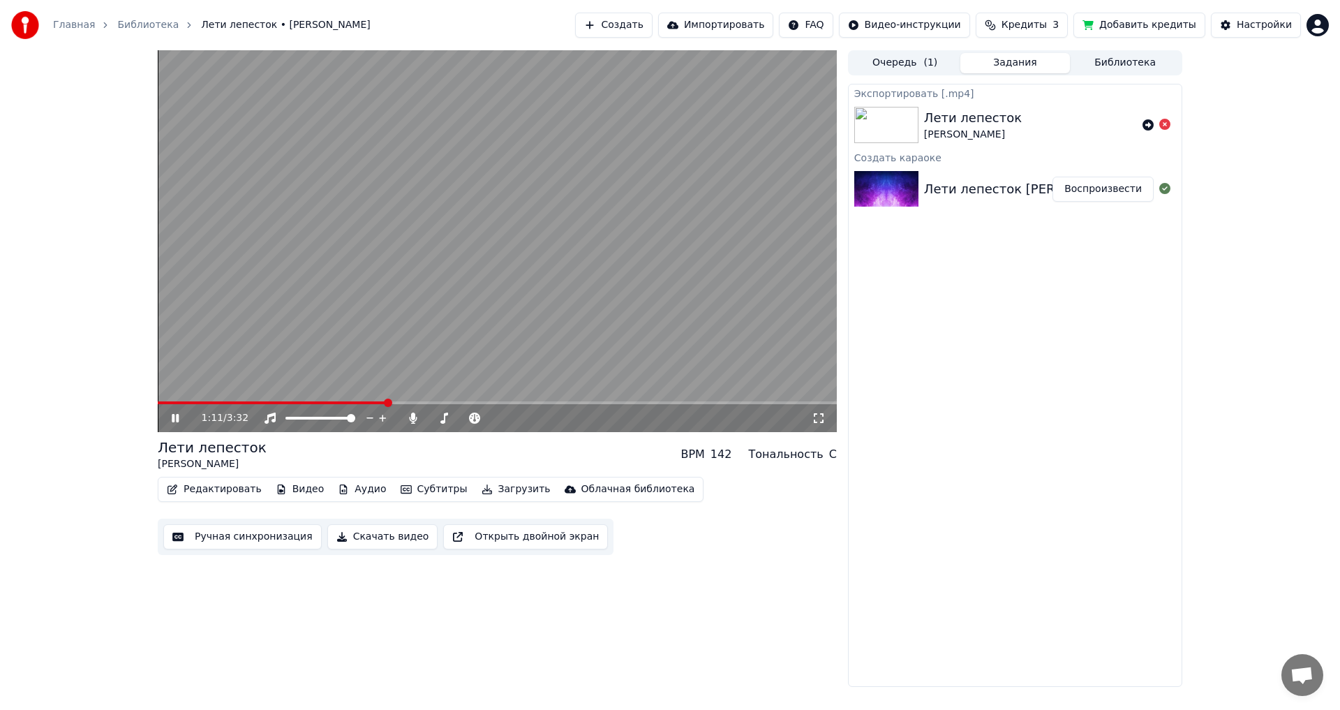
click at [444, 295] on video at bounding box center [497, 241] width 679 height 382
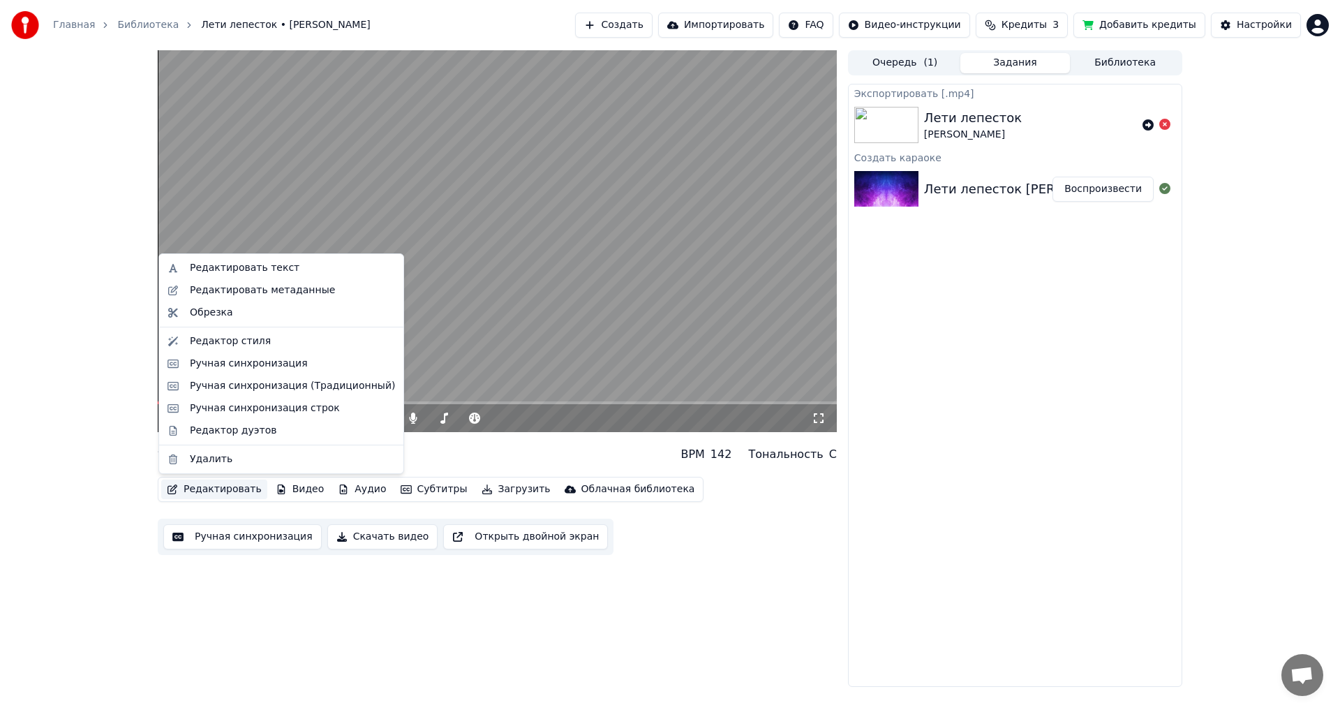
click at [197, 493] on button "Редактировать" at bounding box center [214, 489] width 106 height 20
click at [234, 266] on div "Редактировать текст" at bounding box center [245, 268] width 110 height 14
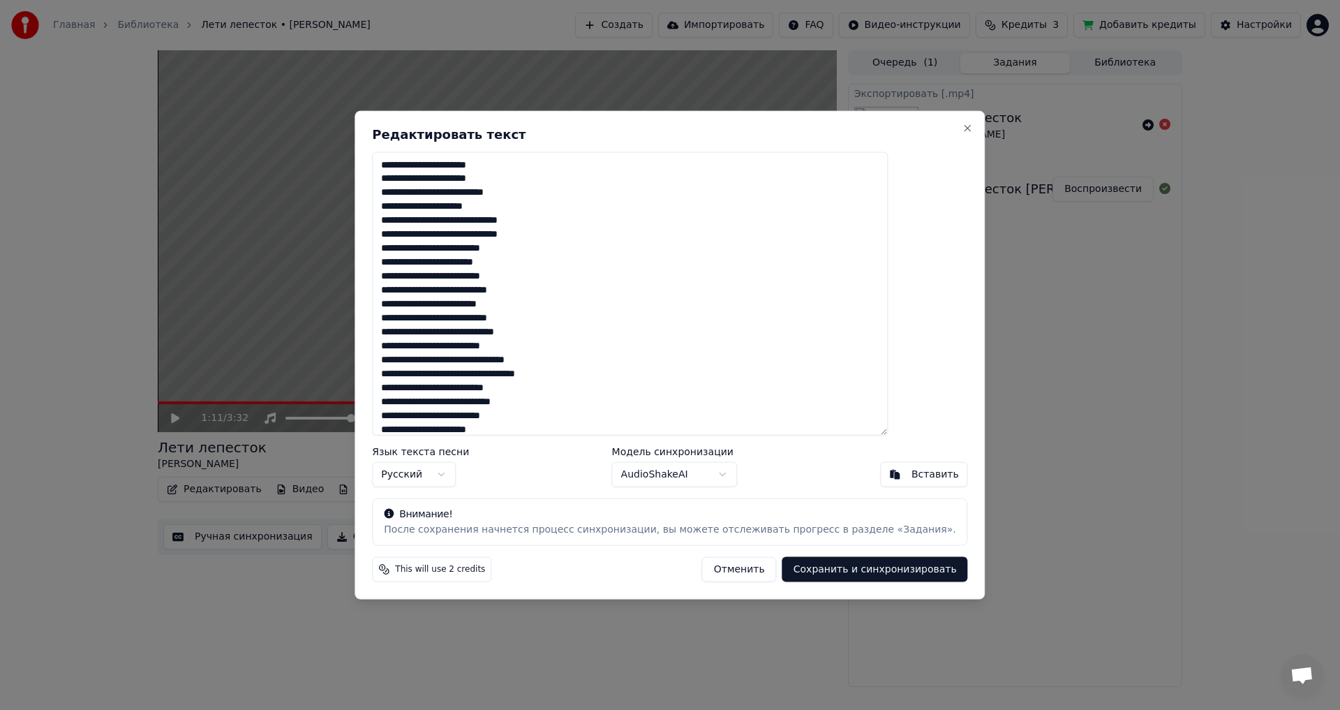
click at [460, 279] on textarea at bounding box center [630, 293] width 516 height 284
click at [525, 322] on textarea at bounding box center [630, 293] width 516 height 284
click at [502, 293] on textarea at bounding box center [630, 293] width 516 height 284
drag, startPoint x: 431, startPoint y: 318, endPoint x: 458, endPoint y: 320, distance: 27.2
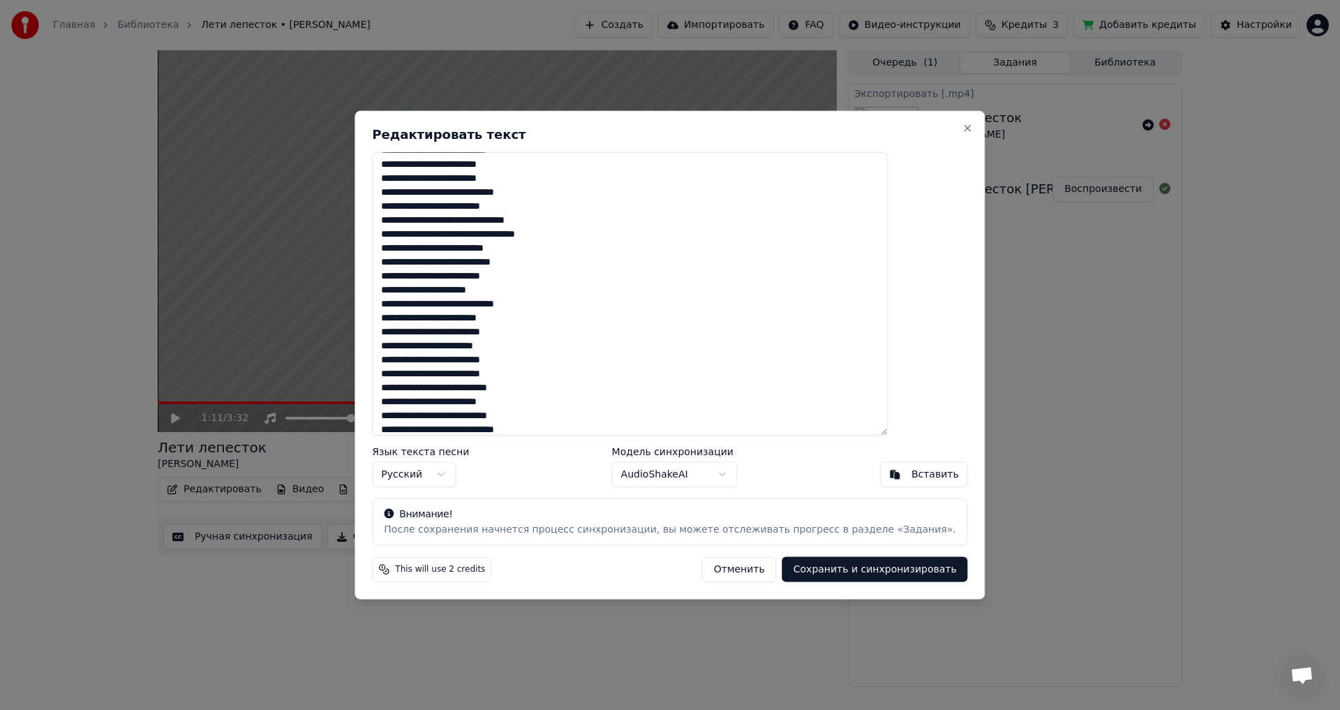
click at [458, 320] on textarea at bounding box center [630, 293] width 516 height 284
click at [433, 322] on textarea at bounding box center [630, 293] width 516 height 284
drag, startPoint x: 433, startPoint y: 322, endPoint x: 451, endPoint y: 322, distance: 18.1
click at [451, 322] on textarea at bounding box center [630, 293] width 516 height 284
drag, startPoint x: 458, startPoint y: 320, endPoint x: 648, endPoint y: 299, distance: 191.6
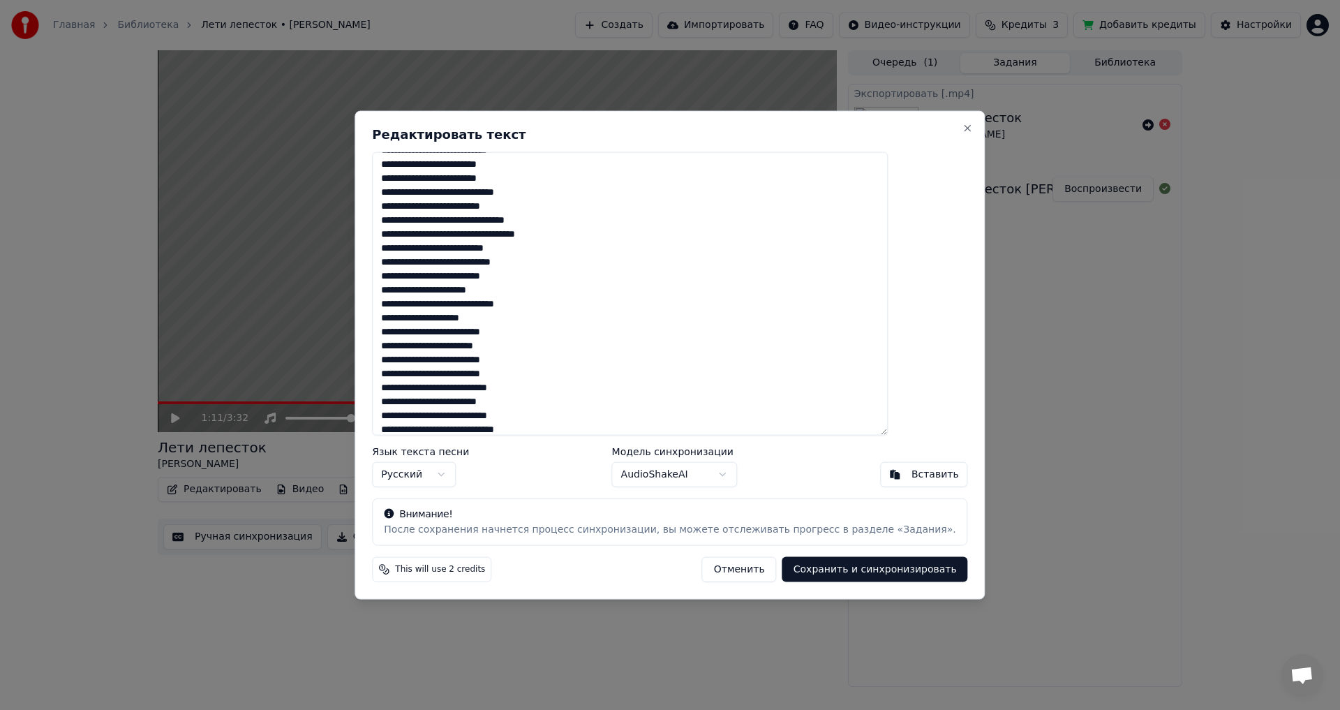
click at [458, 319] on textarea at bounding box center [630, 293] width 516 height 284
click at [495, 379] on textarea at bounding box center [630, 293] width 516 height 284
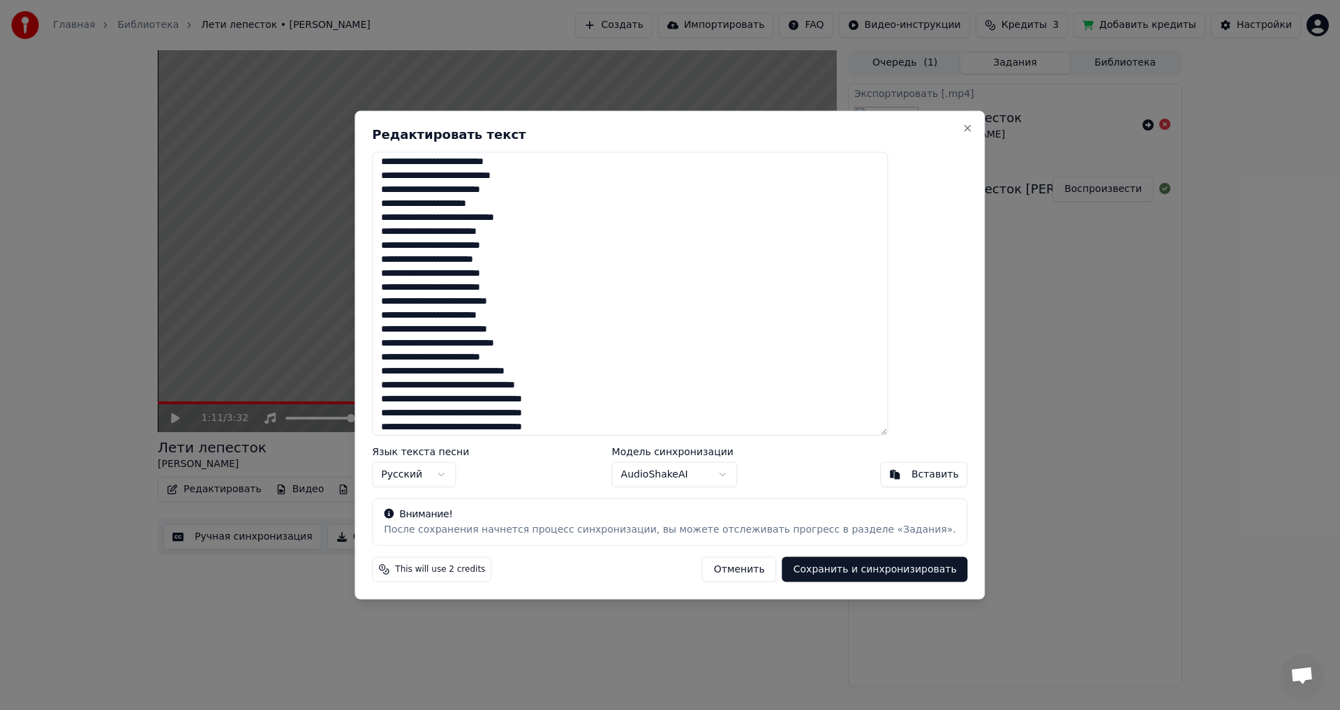
scroll to position [230, 0]
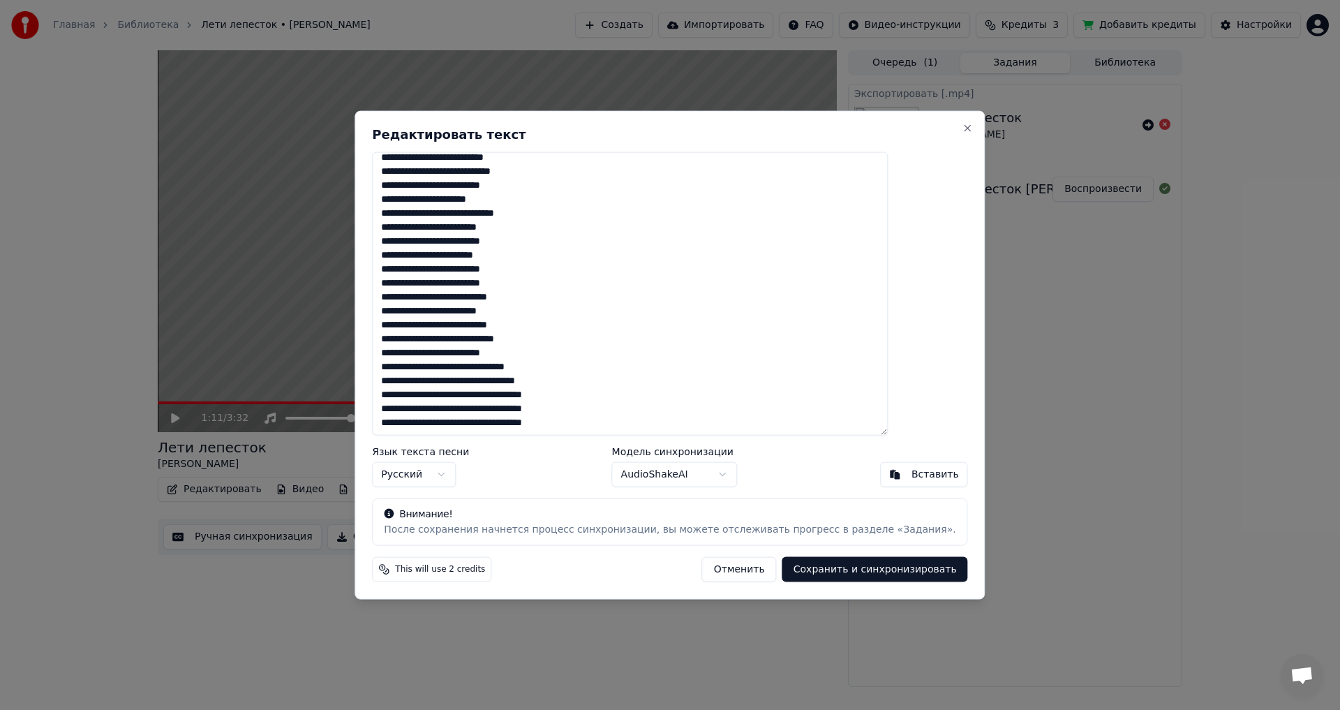
click at [464, 285] on textarea at bounding box center [630, 293] width 516 height 284
click at [530, 326] on textarea at bounding box center [630, 293] width 516 height 284
click at [522, 338] on textarea at bounding box center [630, 293] width 516 height 284
click at [519, 244] on textarea at bounding box center [630, 293] width 516 height 284
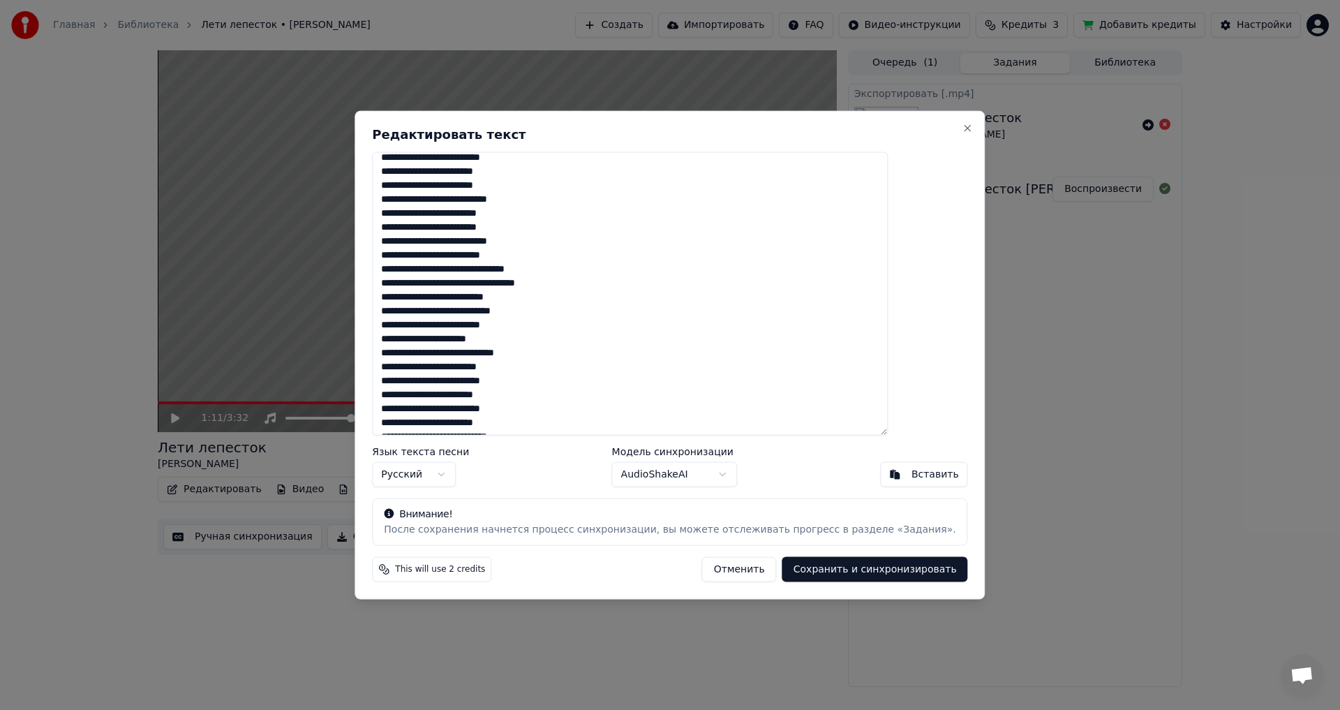
drag, startPoint x: 470, startPoint y: 240, endPoint x: 484, endPoint y: 241, distance: 14.7
click at [484, 241] on textarea at bounding box center [630, 293] width 516 height 284
click at [498, 239] on textarea at bounding box center [630, 293] width 516 height 284
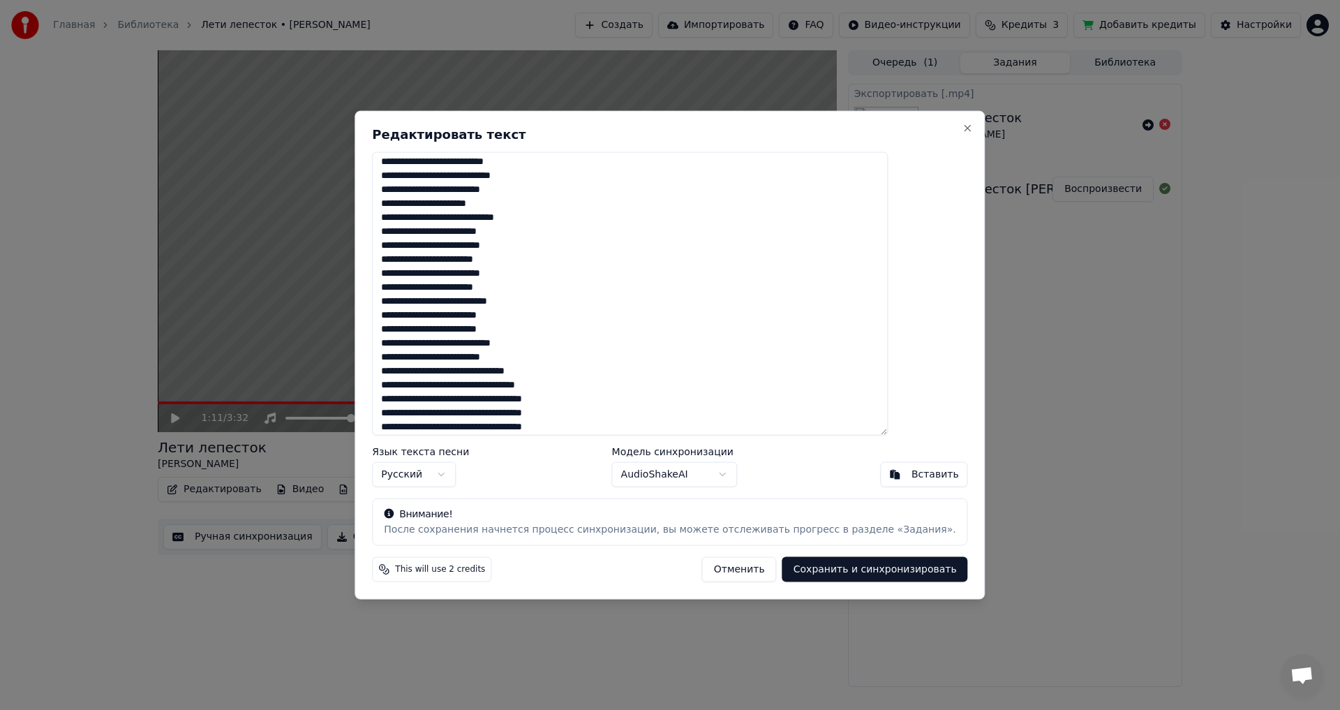
scroll to position [230, 0]
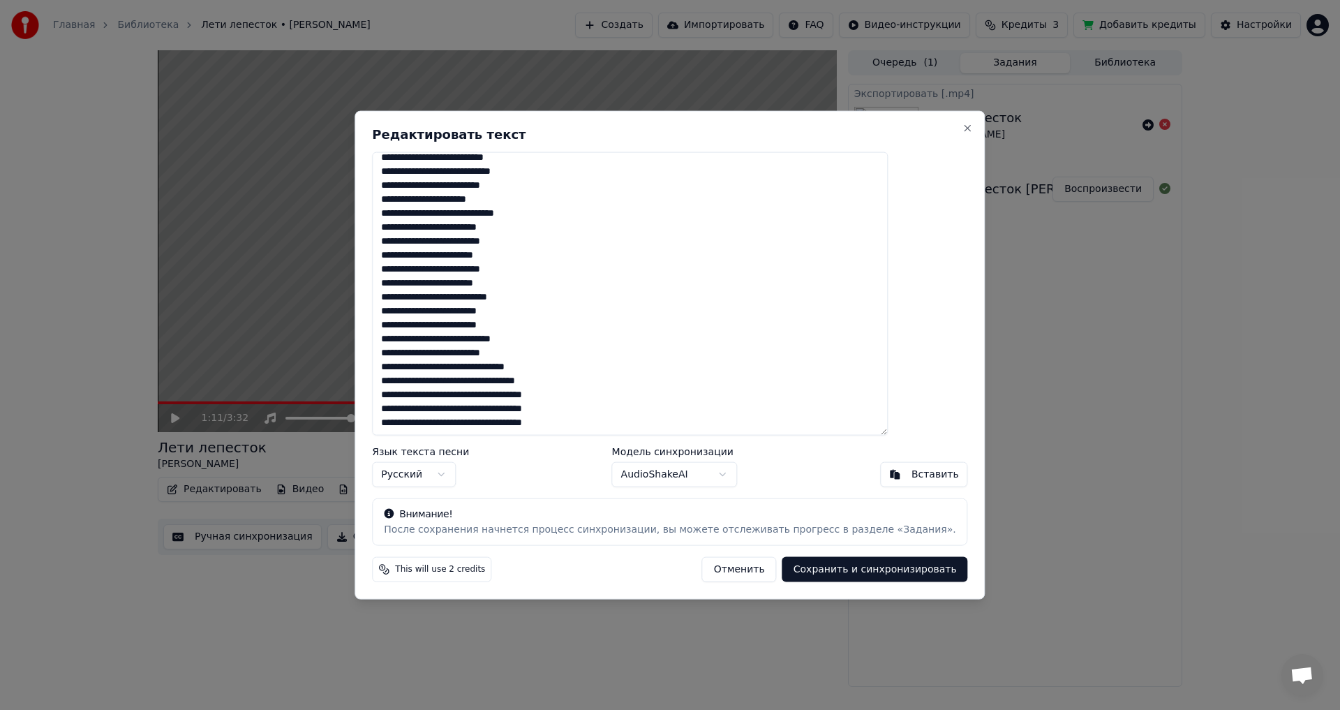
click at [484, 342] on textarea at bounding box center [630, 293] width 516 height 284
click at [492, 334] on textarea at bounding box center [630, 293] width 516 height 284
type textarea "**********"
click at [822, 569] on button "Сохранить и синхронизировать" at bounding box center [875, 569] width 186 height 25
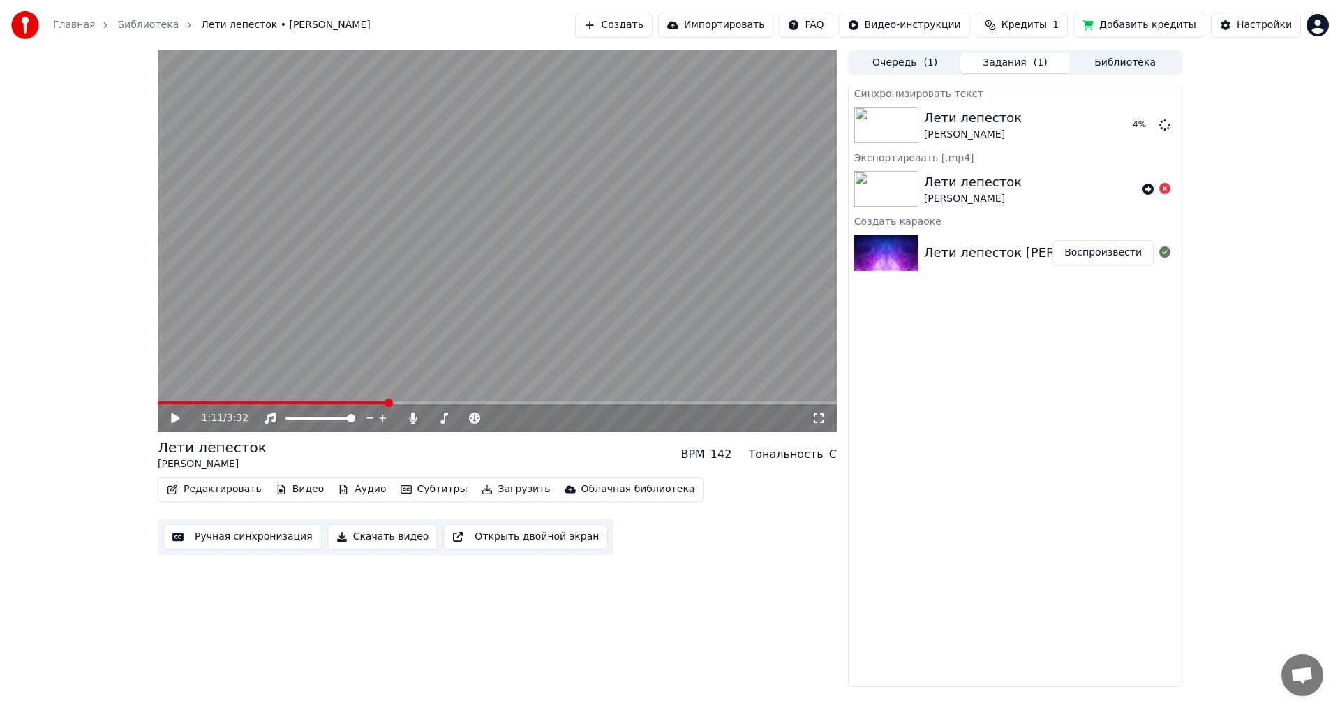
click at [175, 418] on icon at bounding box center [175, 418] width 8 height 10
click at [160, 401] on video at bounding box center [497, 241] width 679 height 382
click at [183, 407] on span at bounding box center [187, 402] width 8 height 8
drag, startPoint x: 174, startPoint y: 424, endPoint x: 157, endPoint y: 421, distance: 17.0
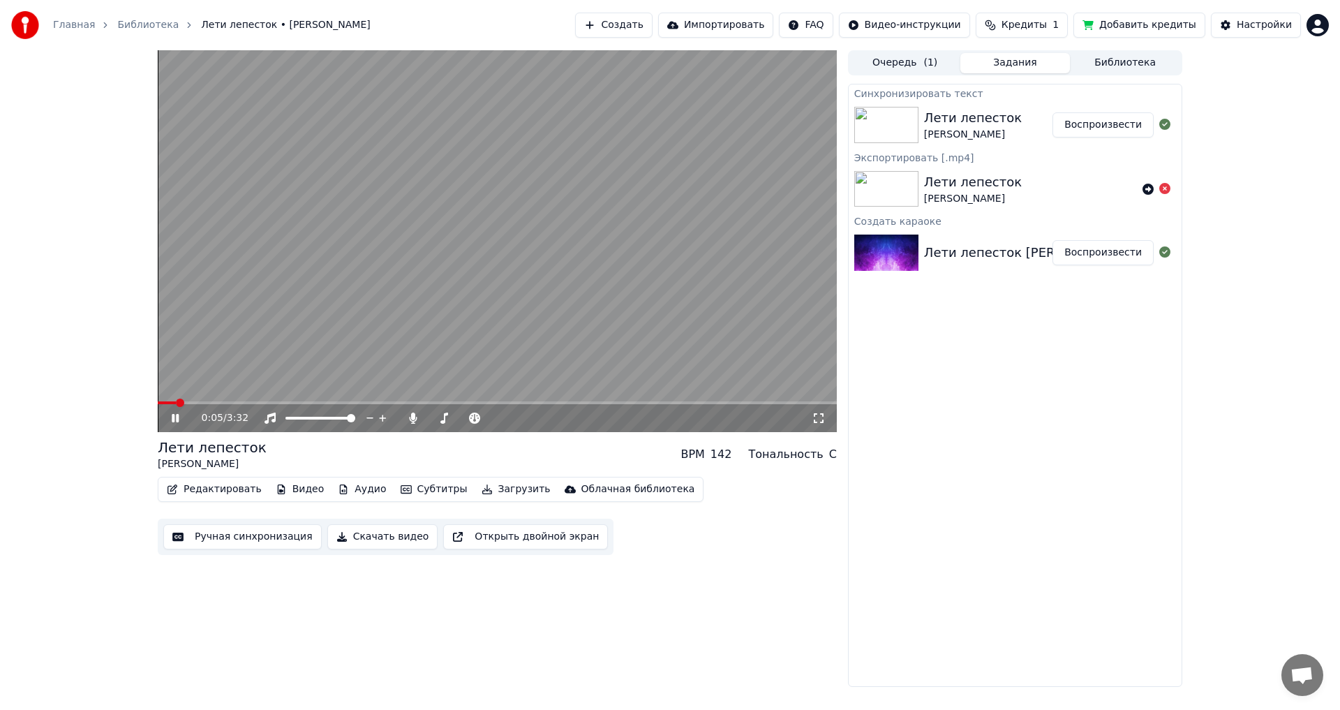
click at [157, 421] on div "0:05 / 3:32 Лети лепесток [PERSON_NAME] BPM 142 Тональность C Редактировать Вид…" at bounding box center [670, 368] width 1047 height 636
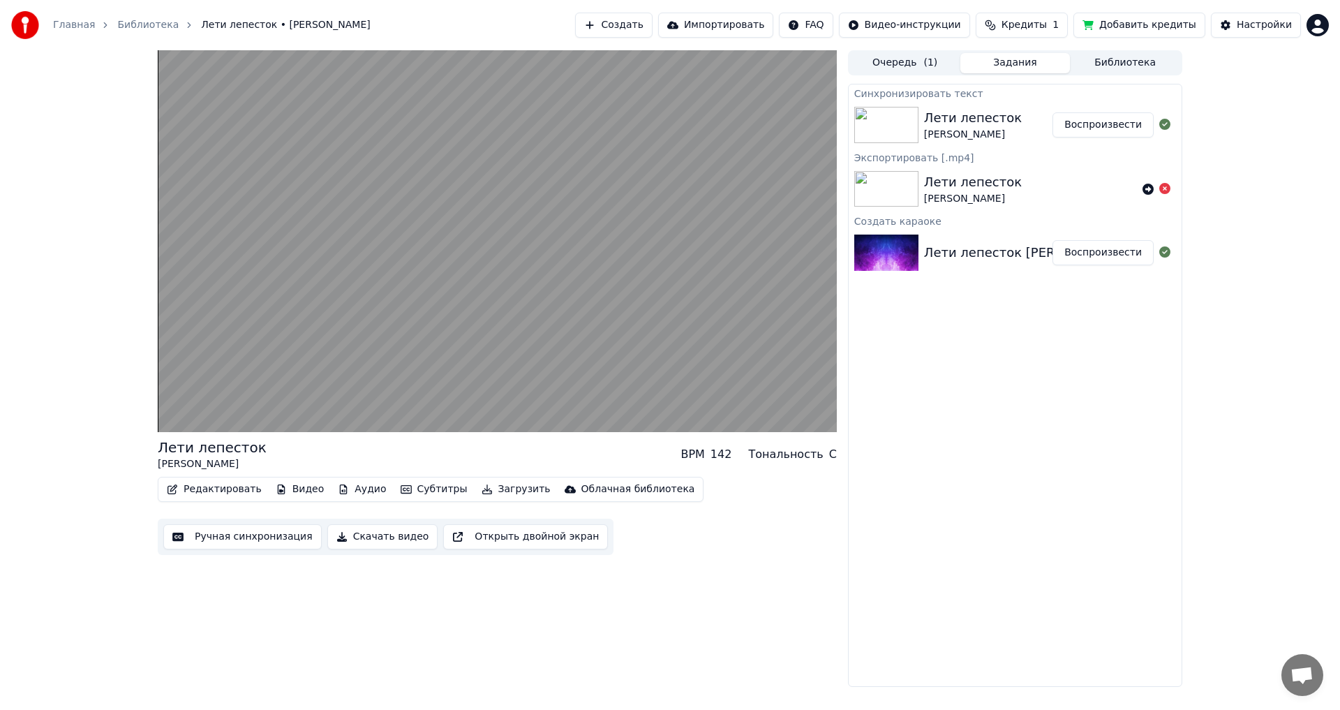
click at [1116, 122] on button "Воспроизвести" at bounding box center [1102, 124] width 101 height 25
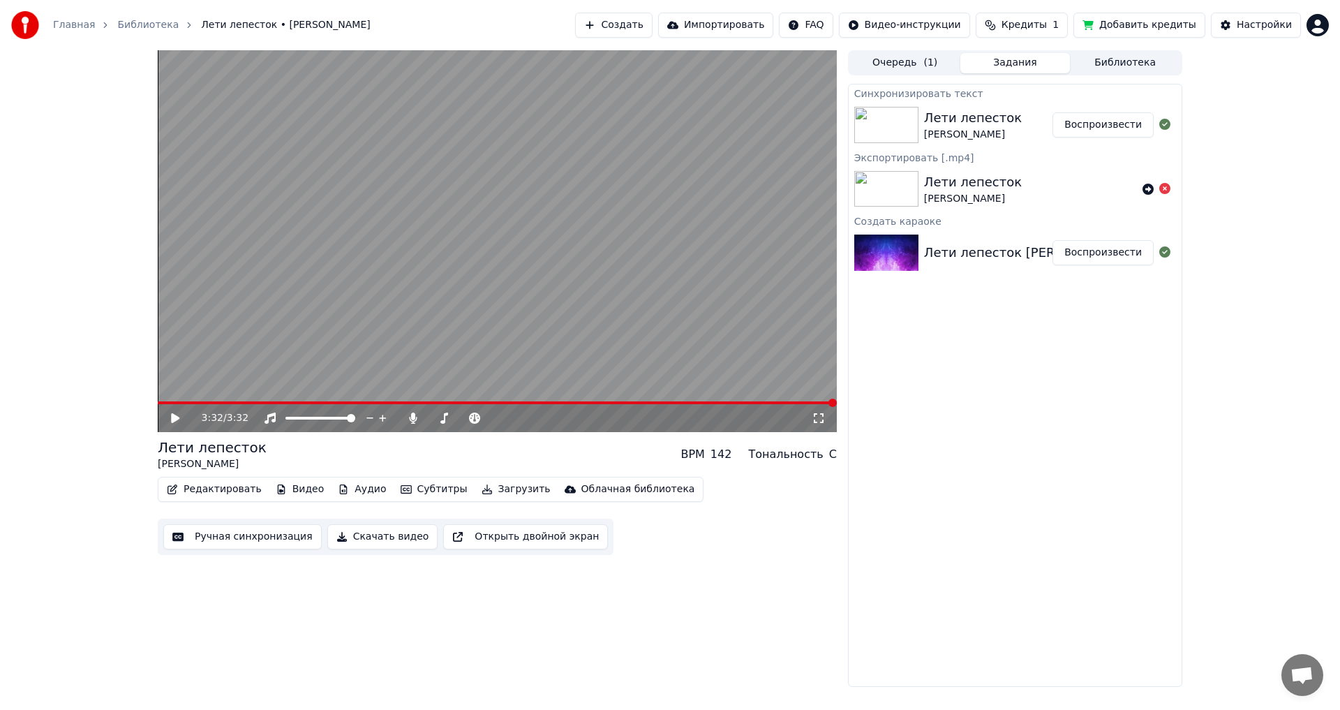
click at [373, 536] on button "Скачать видео" at bounding box center [382, 536] width 111 height 25
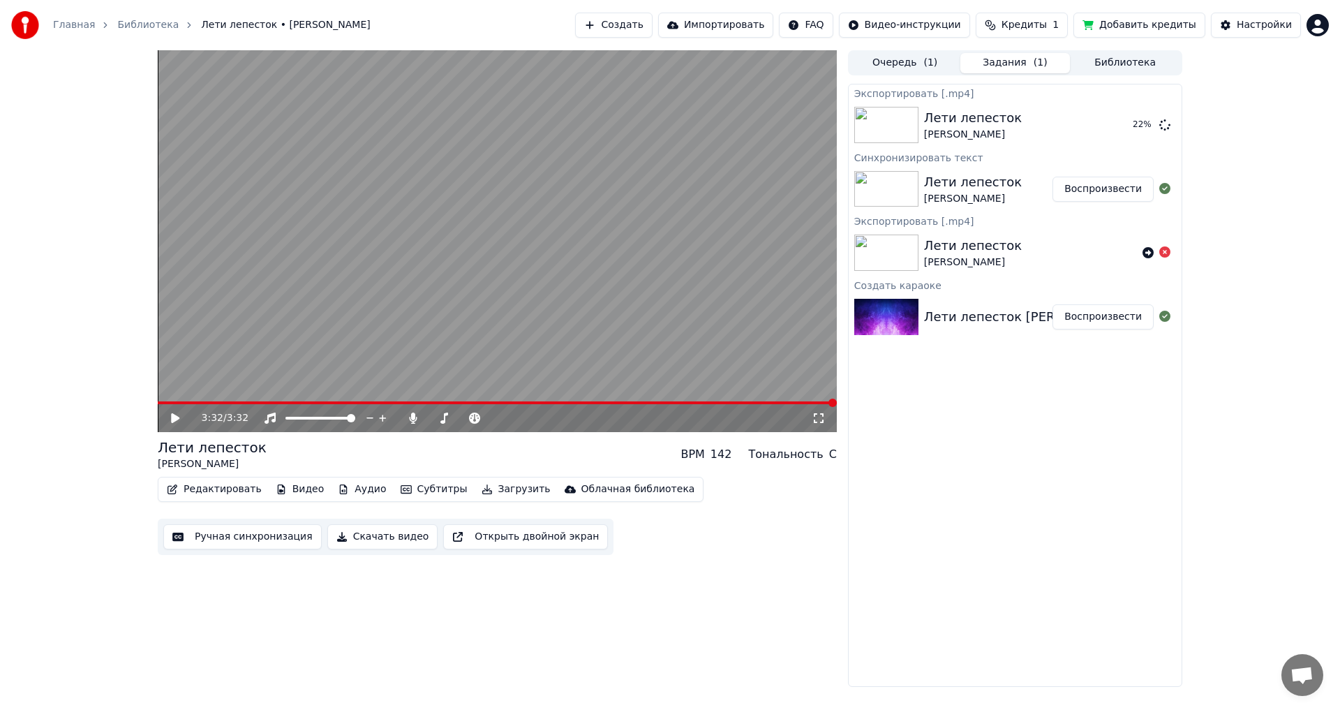
click at [764, 23] on button "Импортировать" at bounding box center [716, 25] width 116 height 25
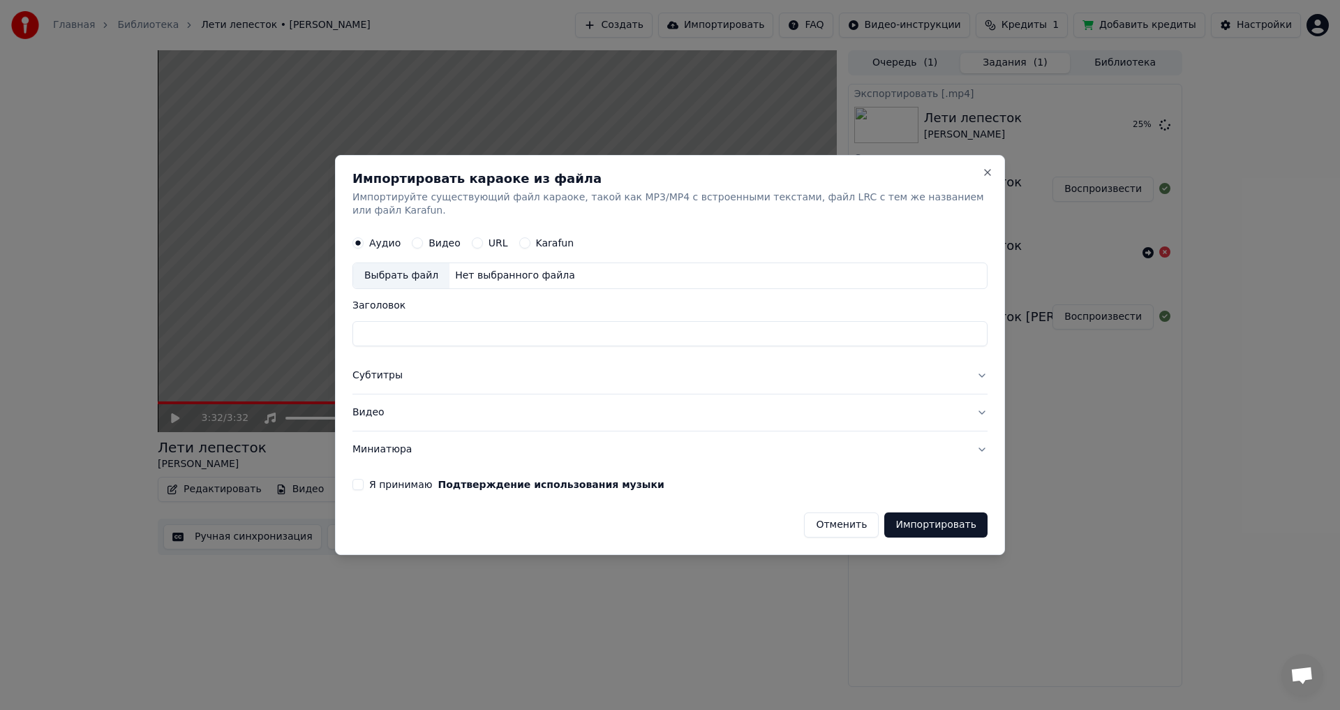
click at [848, 520] on button "Отменить" at bounding box center [841, 524] width 75 height 25
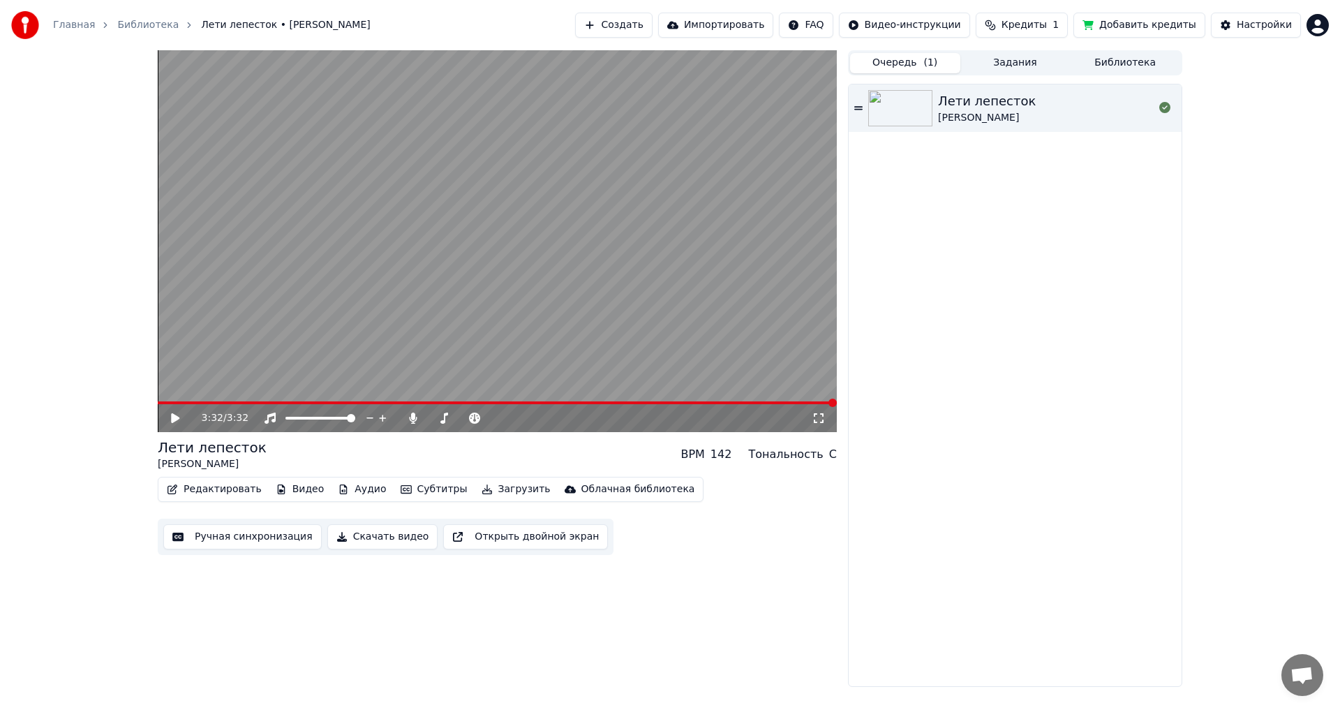
click at [888, 65] on button "Очередь ( 1 )" at bounding box center [905, 63] width 110 height 20
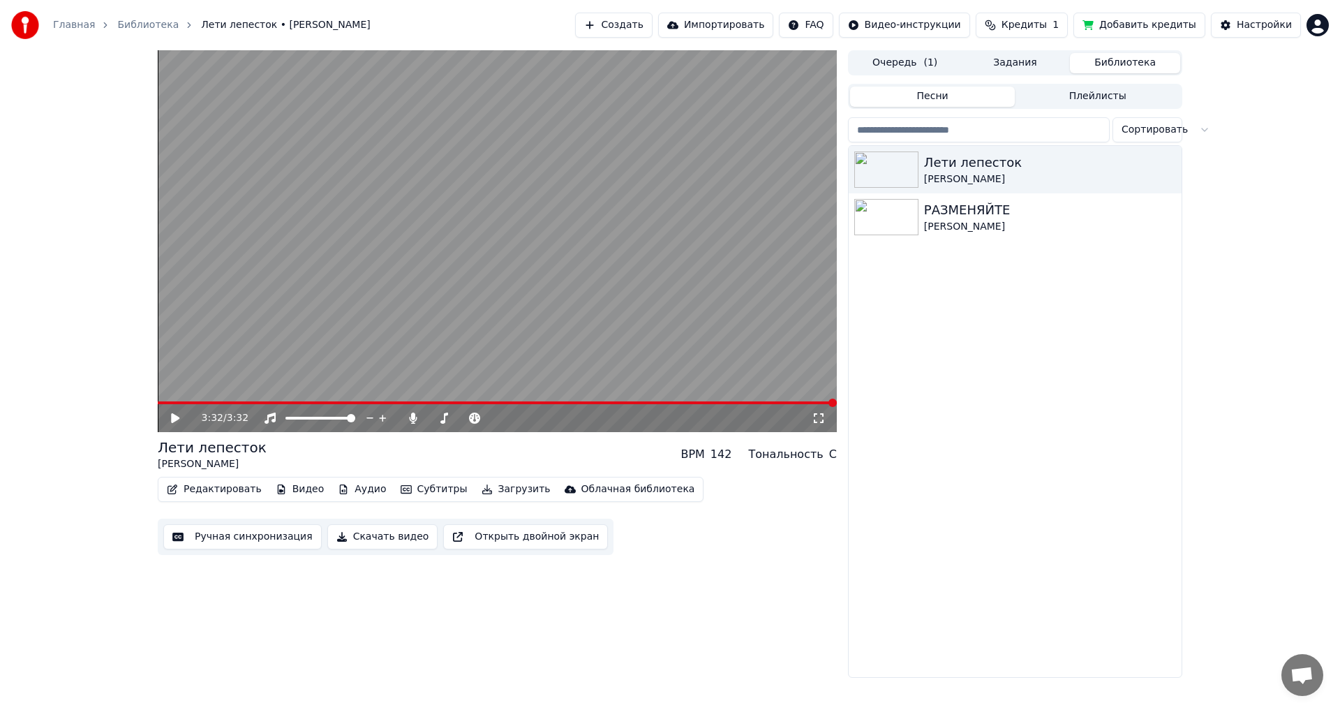
click at [1130, 63] on button "Библиотека" at bounding box center [1125, 63] width 110 height 20
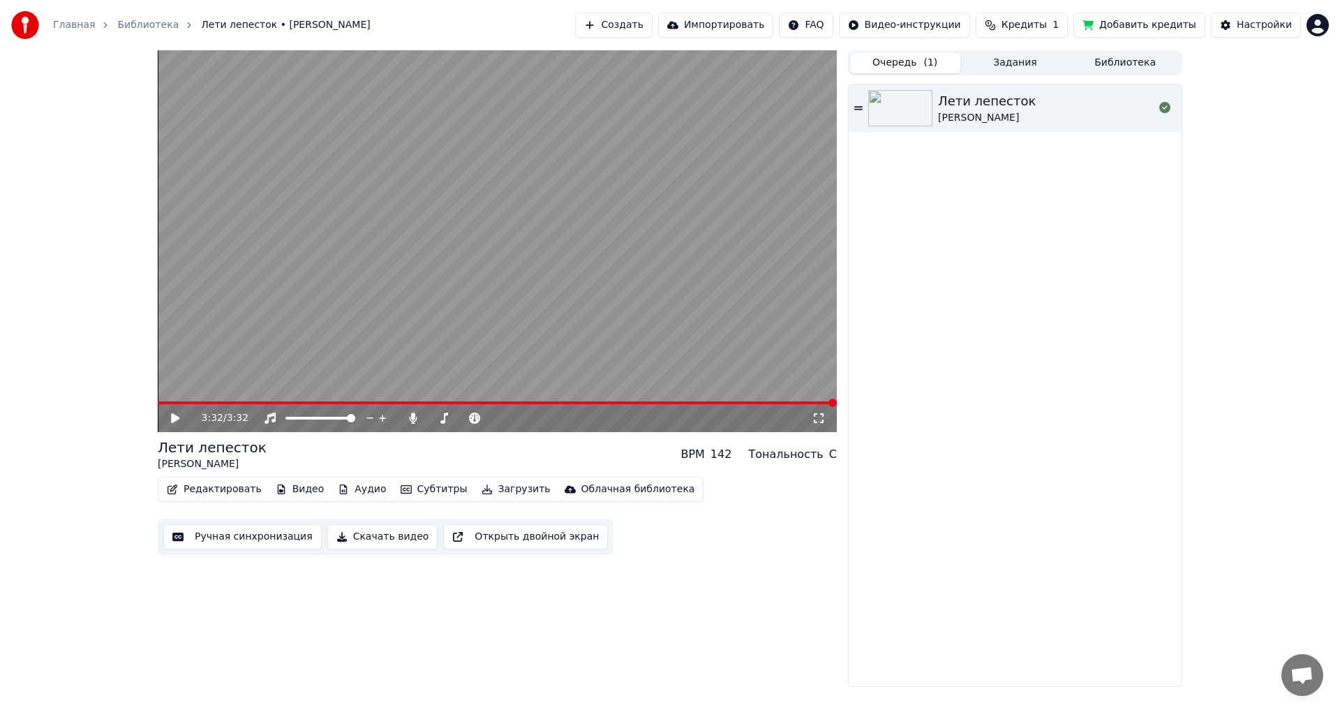
click at [919, 64] on button "Очередь ( 1 )" at bounding box center [905, 63] width 110 height 20
